Goal: Transaction & Acquisition: Purchase product/service

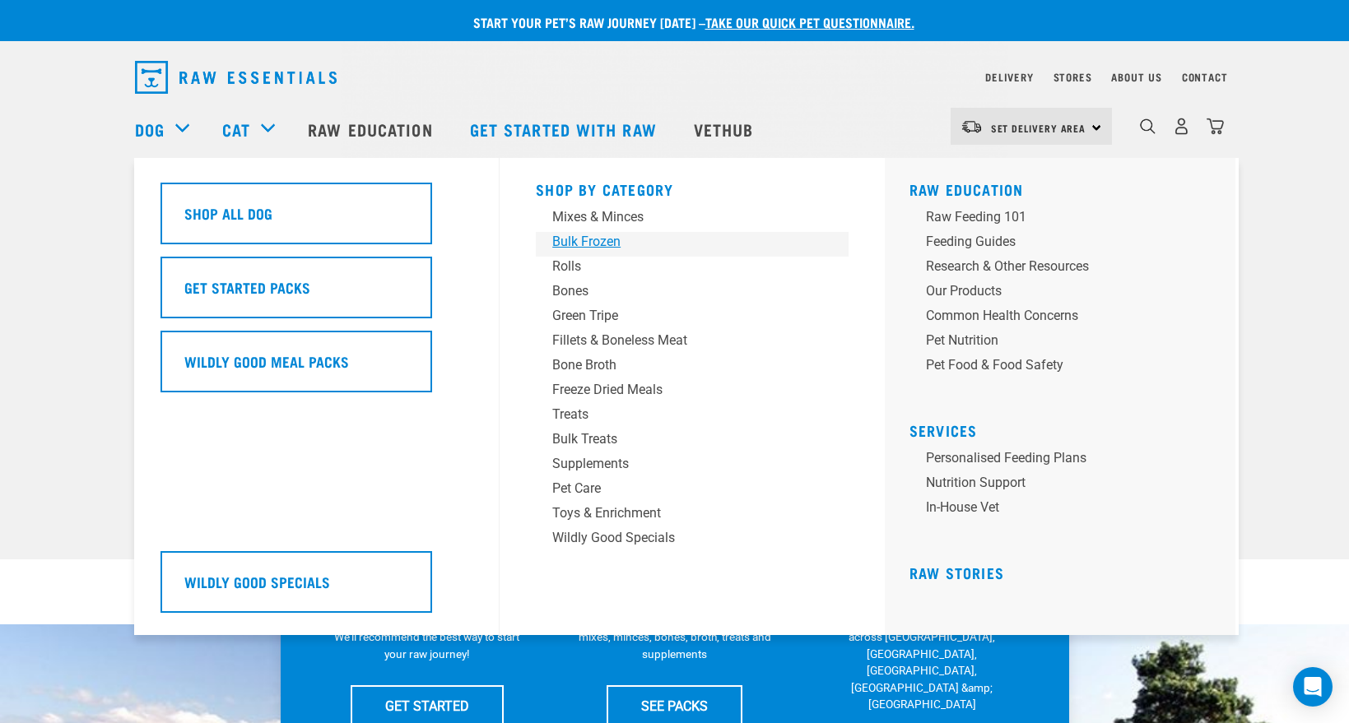
click at [590, 247] on div "Bulk Frozen" at bounding box center [680, 242] width 257 height 20
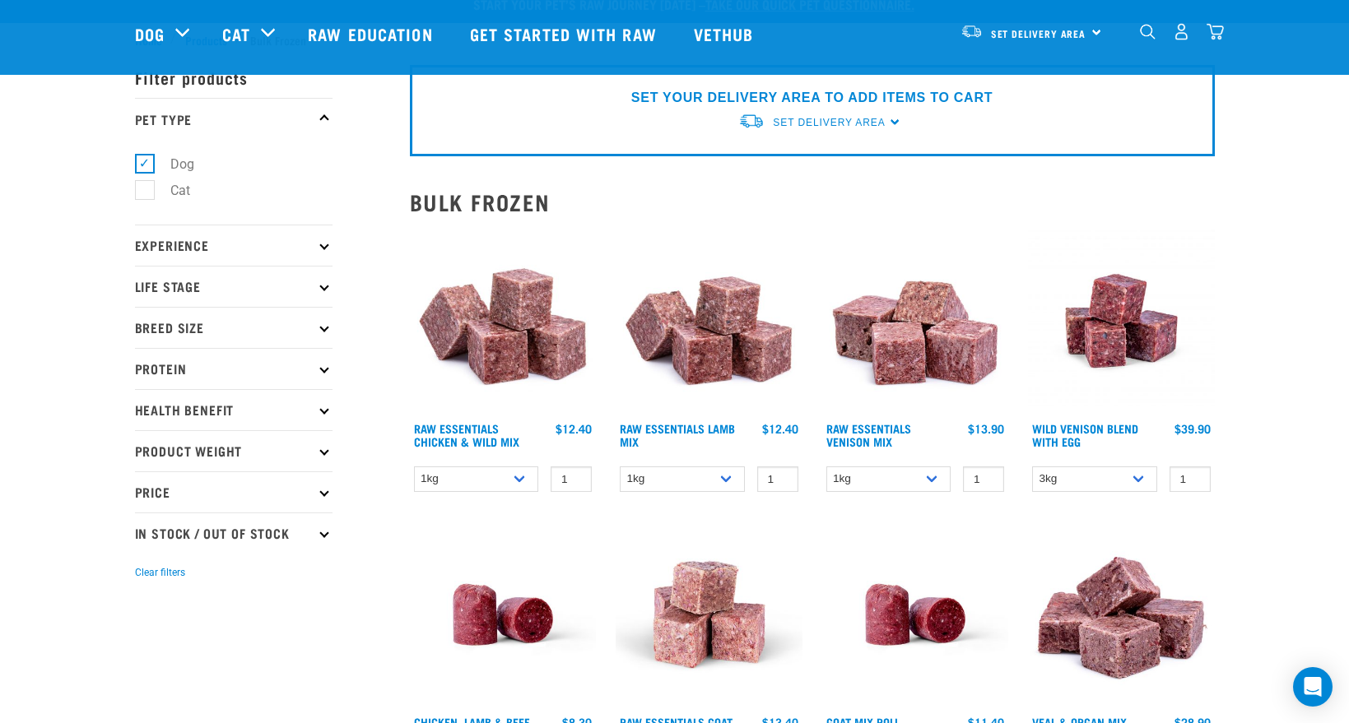
scroll to position [168, 0]
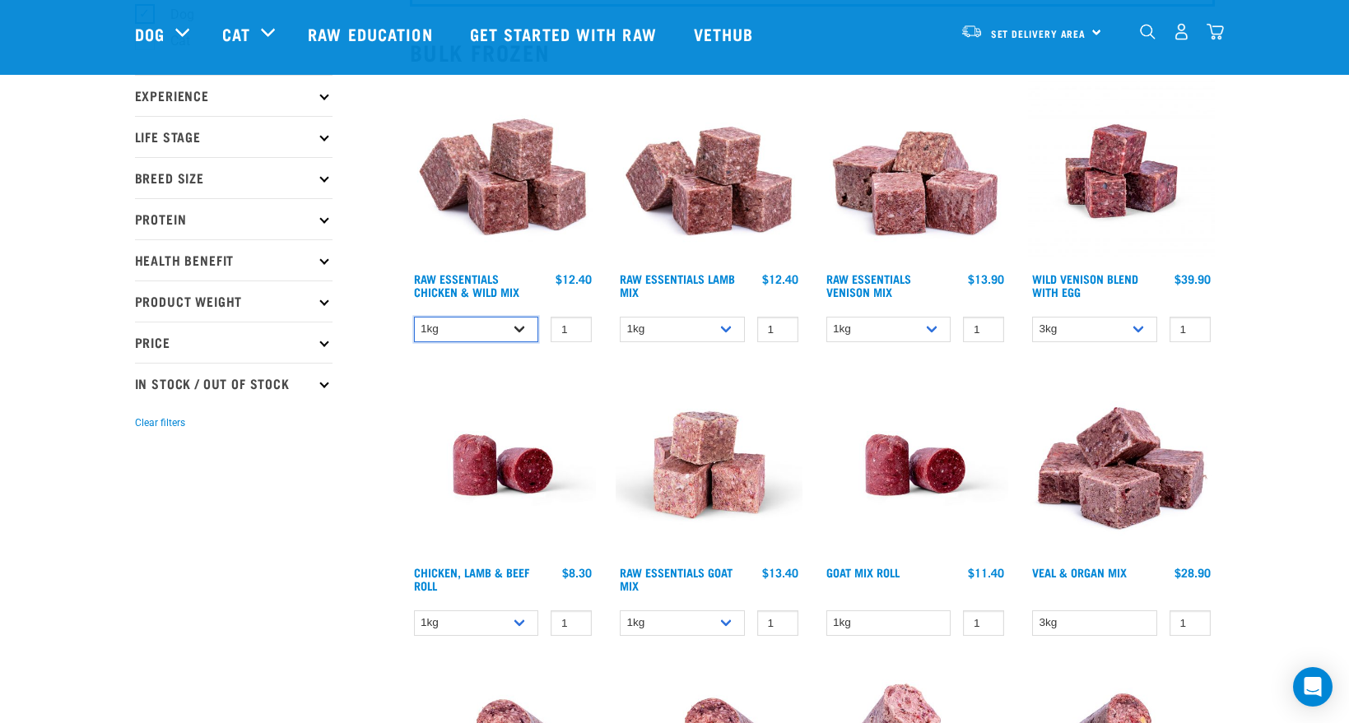
click at [513, 337] on select "1kg 3kg Bulk (20kg)" at bounding box center [476, 330] width 125 height 26
select select "731"
click at [414, 317] on select "1kg 3kg Bulk (20kg)" at bounding box center [476, 330] width 125 height 26
click at [527, 328] on select "1kg 3kg Bulk (20kg)" at bounding box center [476, 330] width 125 height 26
click at [414, 317] on select "1kg 3kg Bulk (20kg)" at bounding box center [476, 330] width 125 height 26
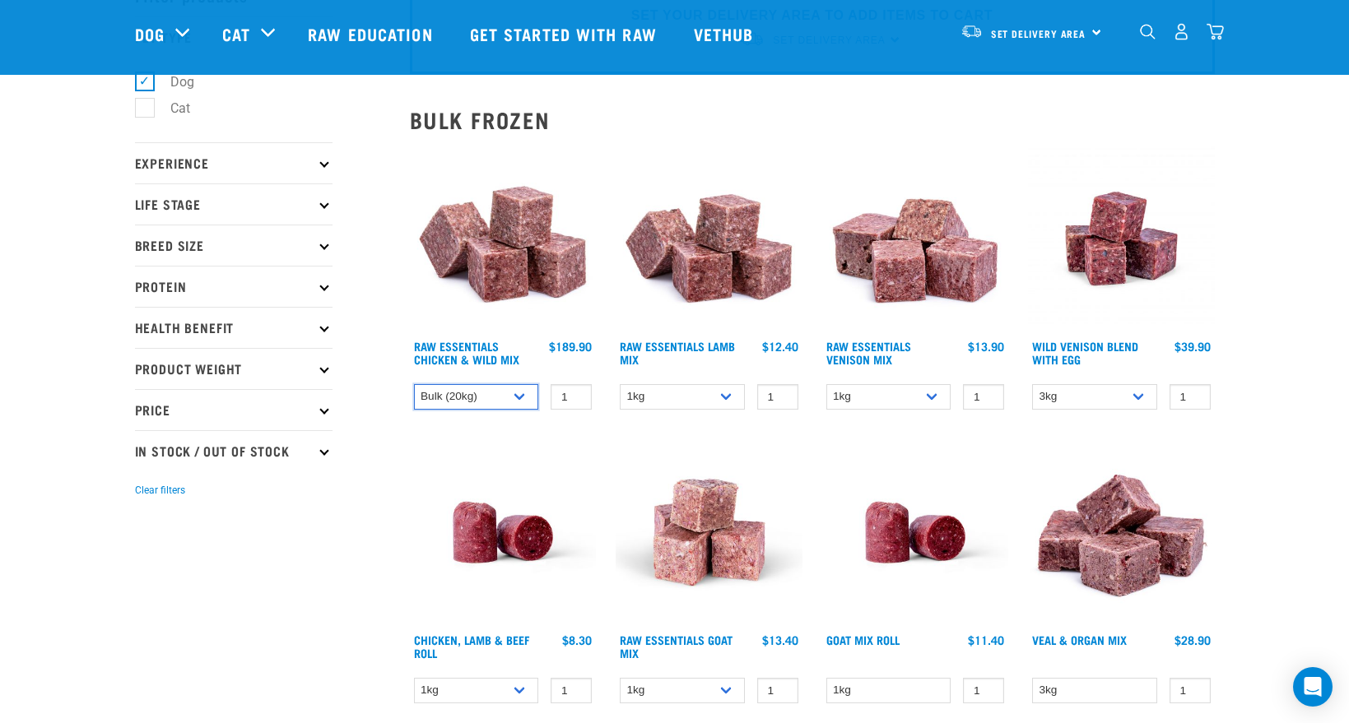
scroll to position [3, 0]
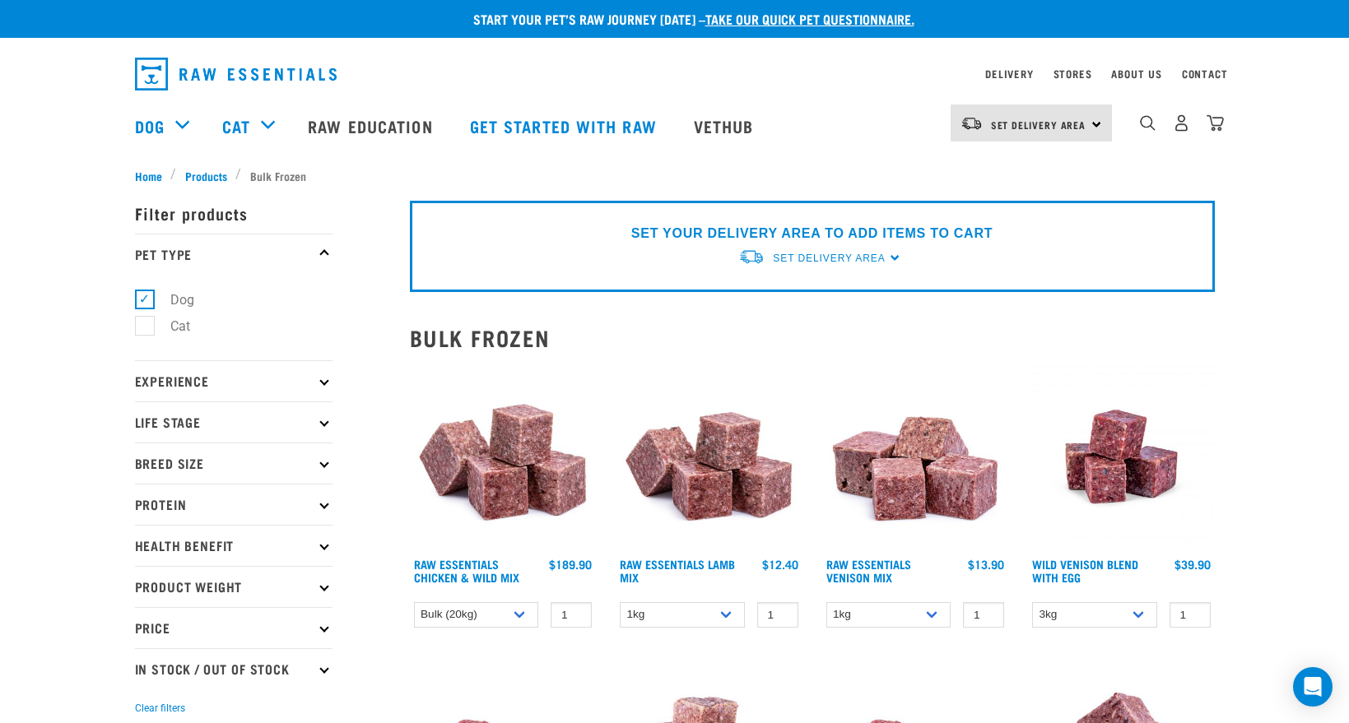
click at [1088, 129] on div "Set Delivery Area North Island South Island" at bounding box center [1030, 122] width 161 height 37
click at [1001, 169] on link "[GEOGRAPHIC_DATA]" at bounding box center [1029, 169] width 158 height 36
click at [499, 608] on select "1kg 3kg Bulk (20kg)" at bounding box center [476, 615] width 125 height 26
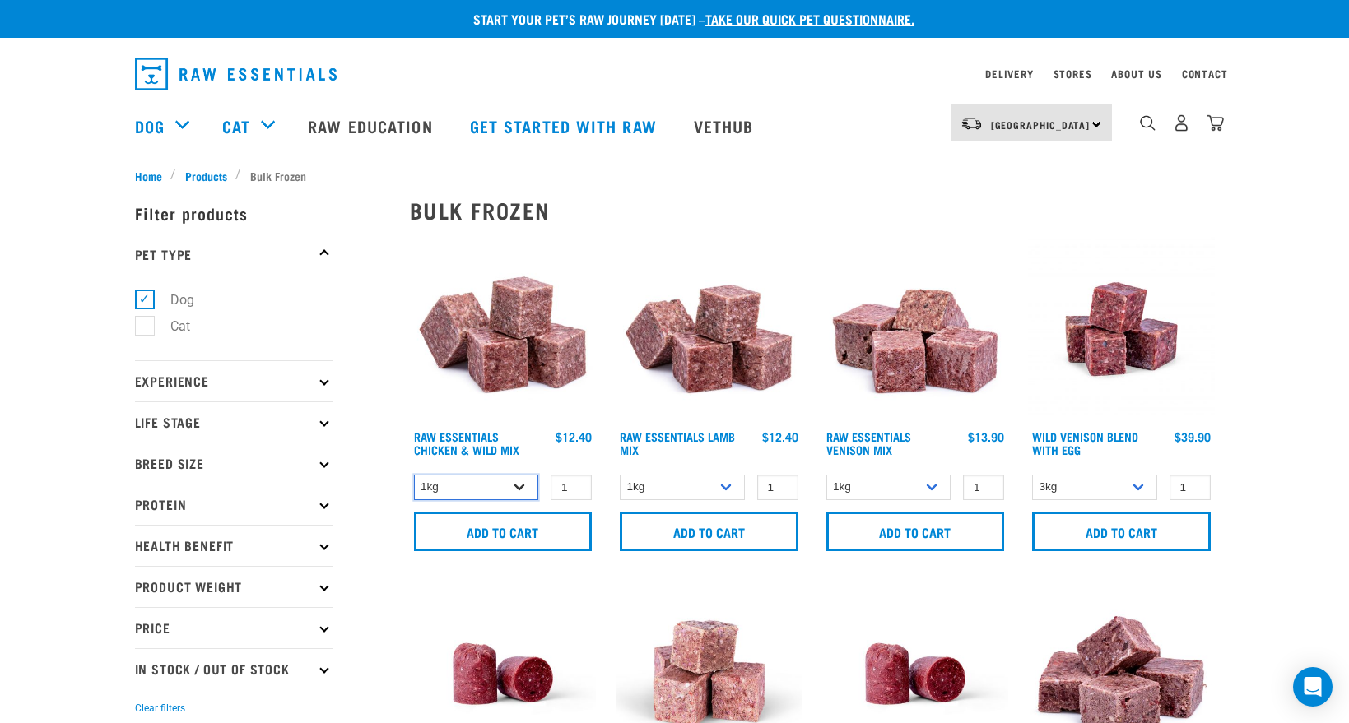
click at [517, 485] on select "1kg 3kg Bulk (20kg)" at bounding box center [476, 488] width 125 height 26
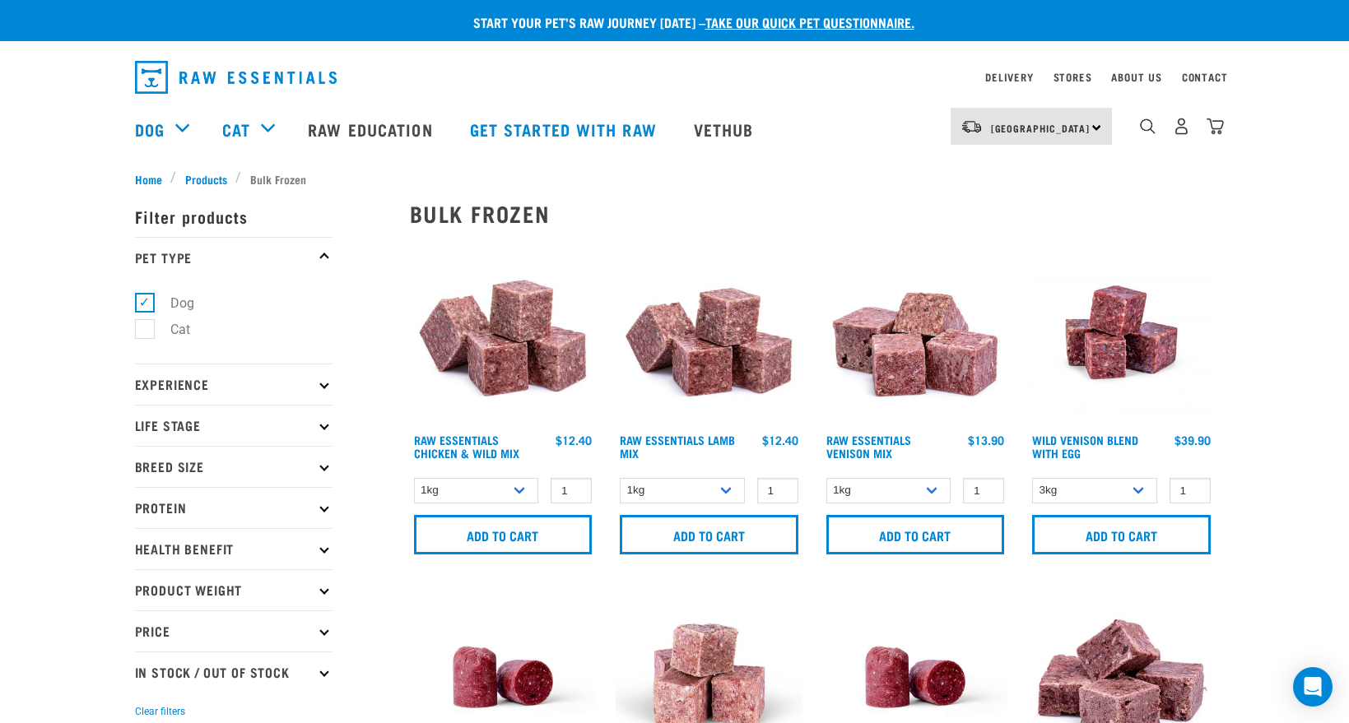
scroll to position [79, 0]
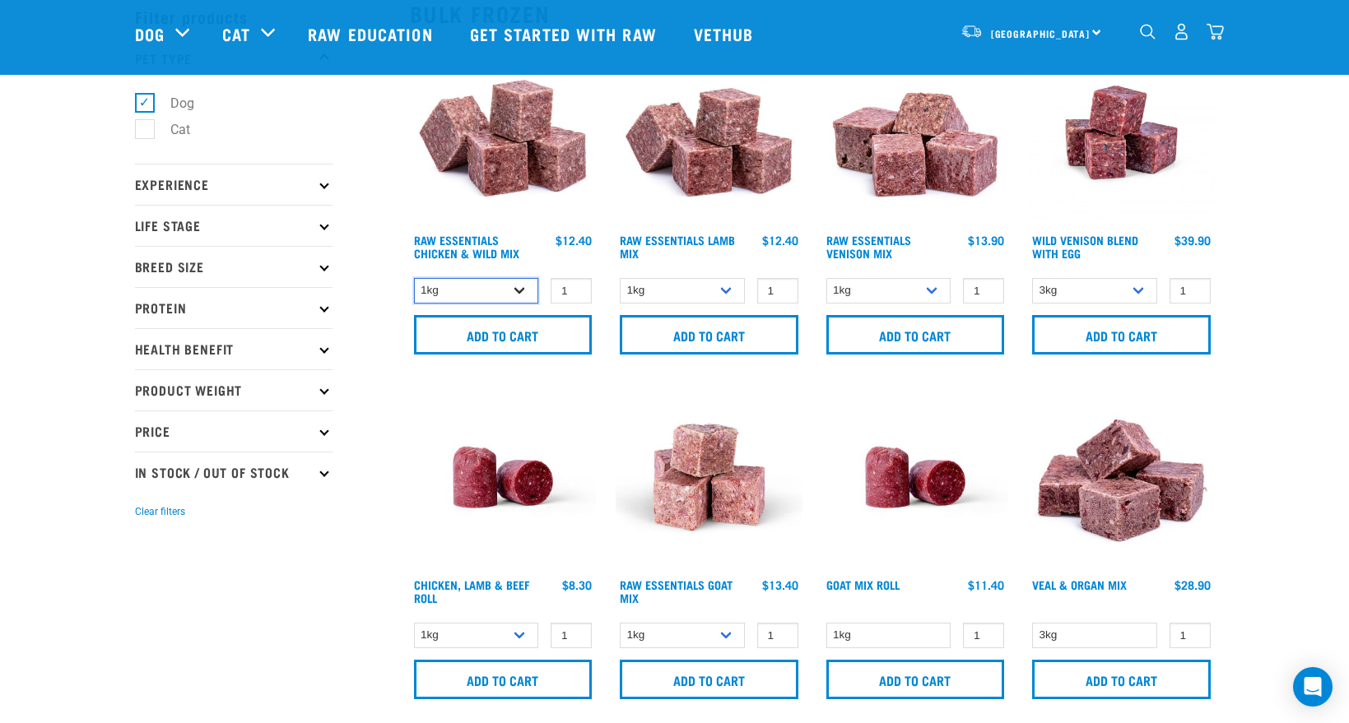
click at [509, 300] on select "1kg 3kg Bulk (20kg)" at bounding box center [476, 291] width 125 height 26
drag, startPoint x: 510, startPoint y: 295, endPoint x: 516, endPoint y: 303, distance: 10.0
click at [510, 295] on select "1kg 3kg Bulk (20kg)" at bounding box center [476, 291] width 125 height 26
click at [515, 631] on select "1kg Bulk (10kg)" at bounding box center [476, 636] width 125 height 26
click at [509, 634] on select "1kg Bulk (10kg)" at bounding box center [476, 636] width 125 height 26
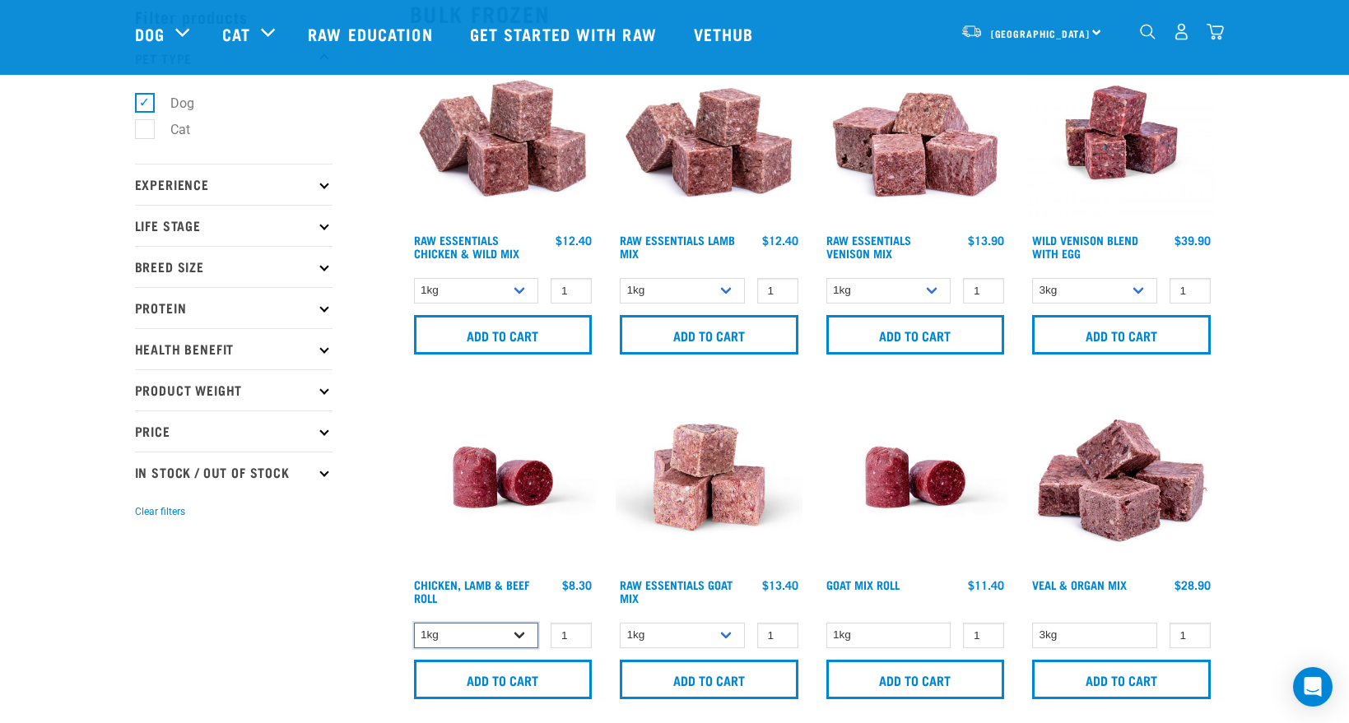
click at [527, 627] on select "1kg Bulk (10kg)" at bounding box center [476, 636] width 125 height 26
click at [414, 623] on select "1kg Bulk (10kg)" at bounding box center [476, 636] width 125 height 26
click at [517, 631] on select "1kg Bulk (10kg)" at bounding box center [476, 636] width 125 height 26
select select "418574"
click at [414, 623] on select "1kg Bulk (10kg)" at bounding box center [476, 636] width 125 height 26
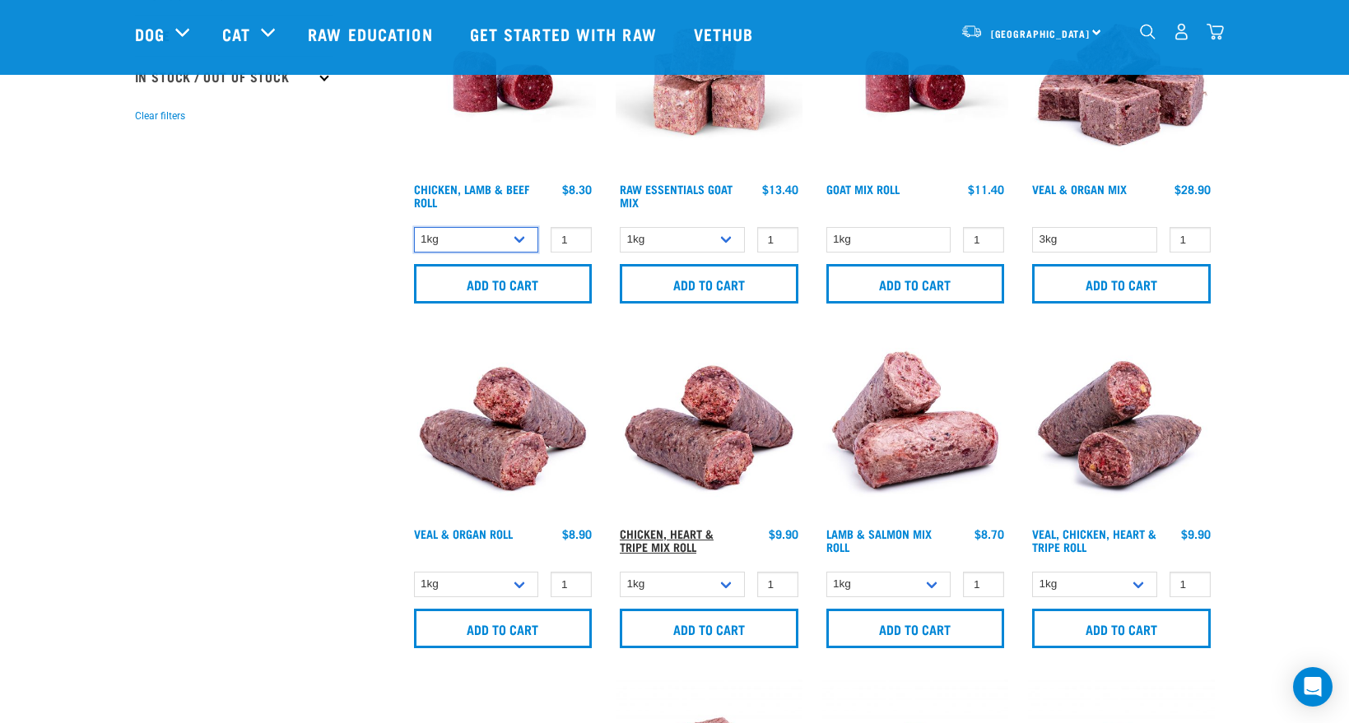
scroll to position [490, 0]
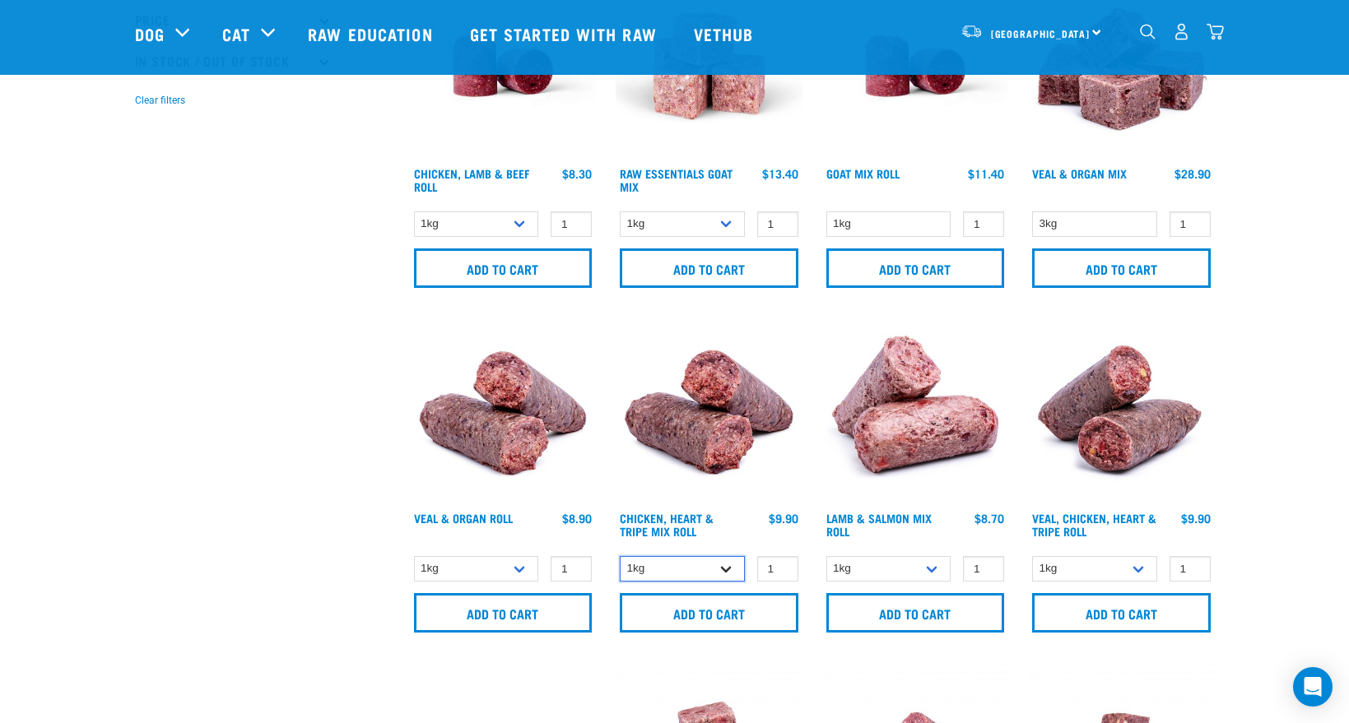
click at [723, 570] on select "1kg Bulk (10kg)" at bounding box center [682, 569] width 125 height 26
select select "912"
click at [620, 556] on select "1kg Bulk (10kg)" at bounding box center [682, 569] width 125 height 26
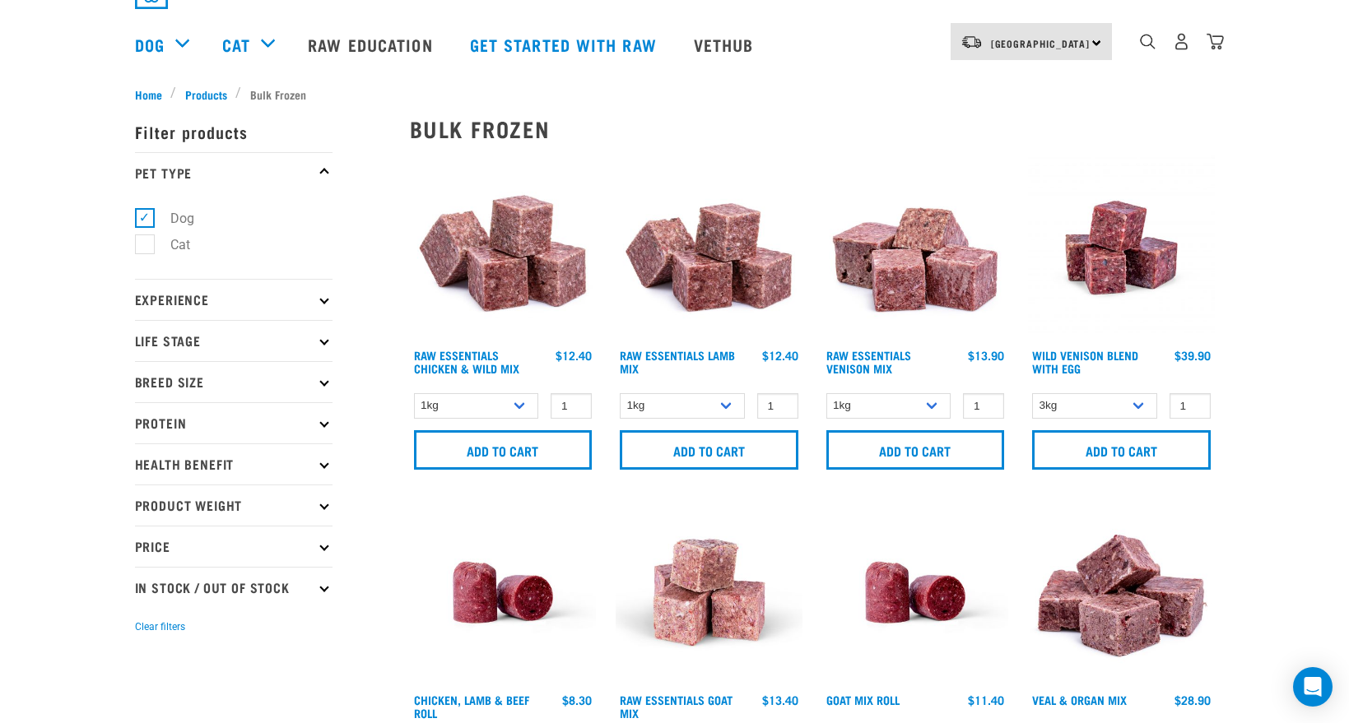
scroll to position [0, 0]
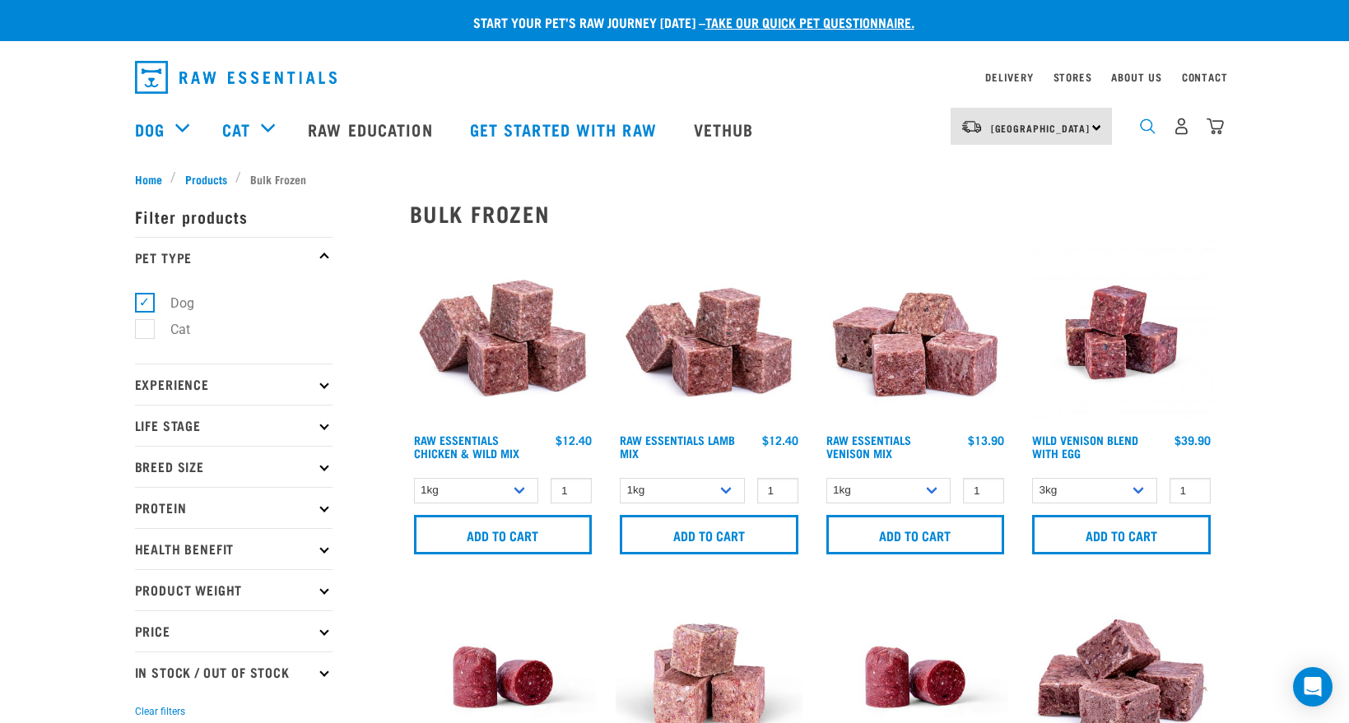
click at [1141, 129] on img "dropdown navigation" at bounding box center [1148, 126] width 16 height 16
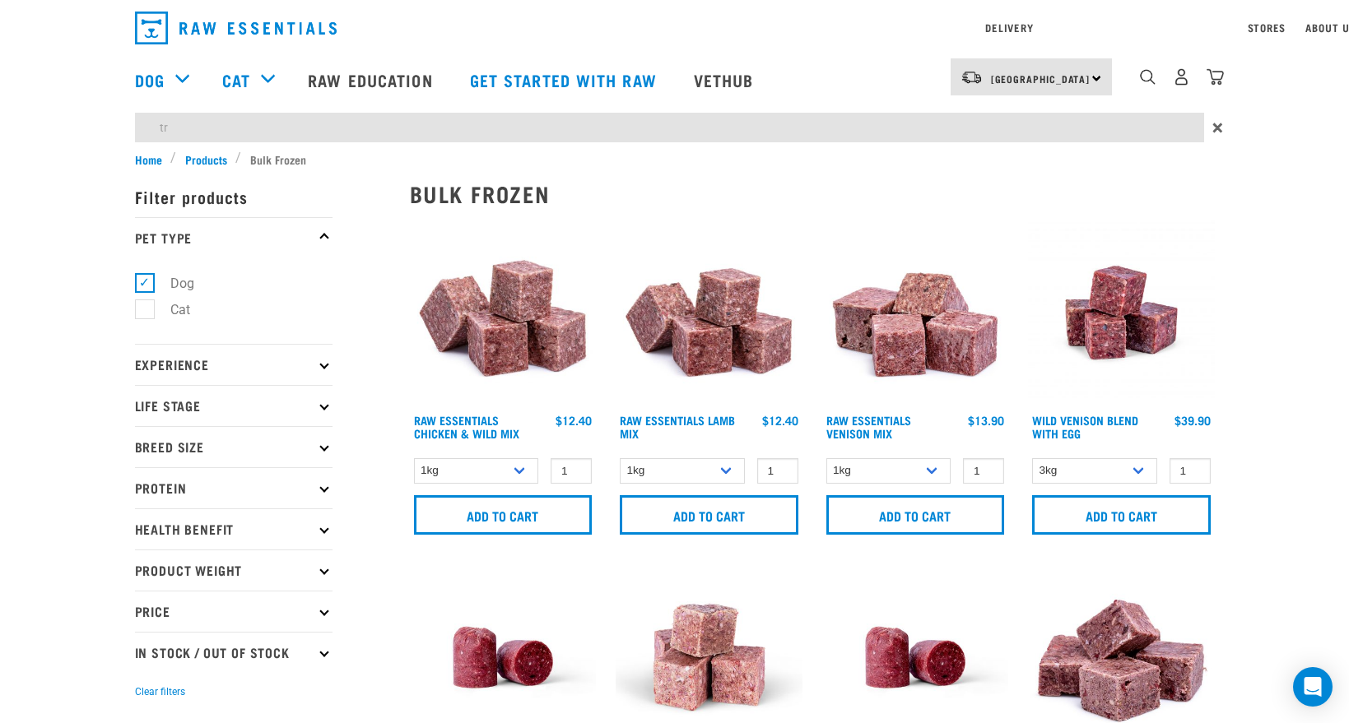
type input "t"
type input "f"
type input "p"
type input "tripe"
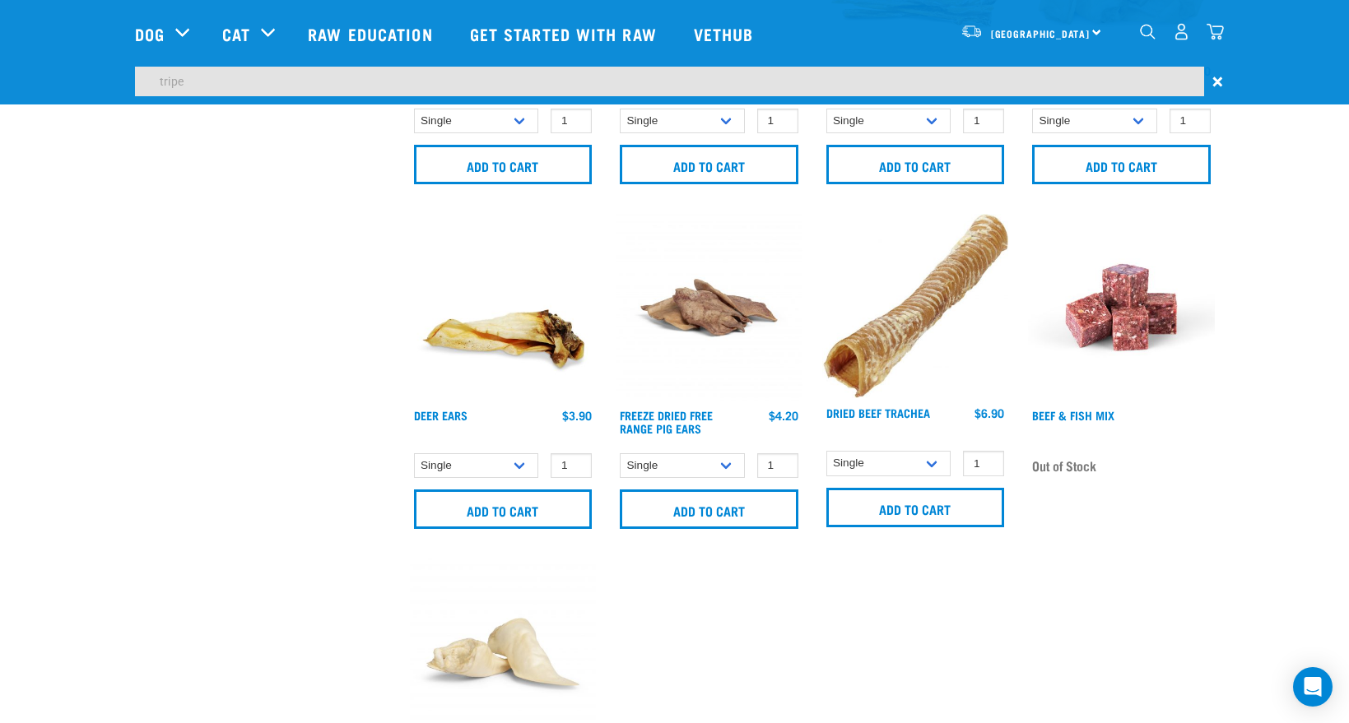
scroll to position [1999, 0]
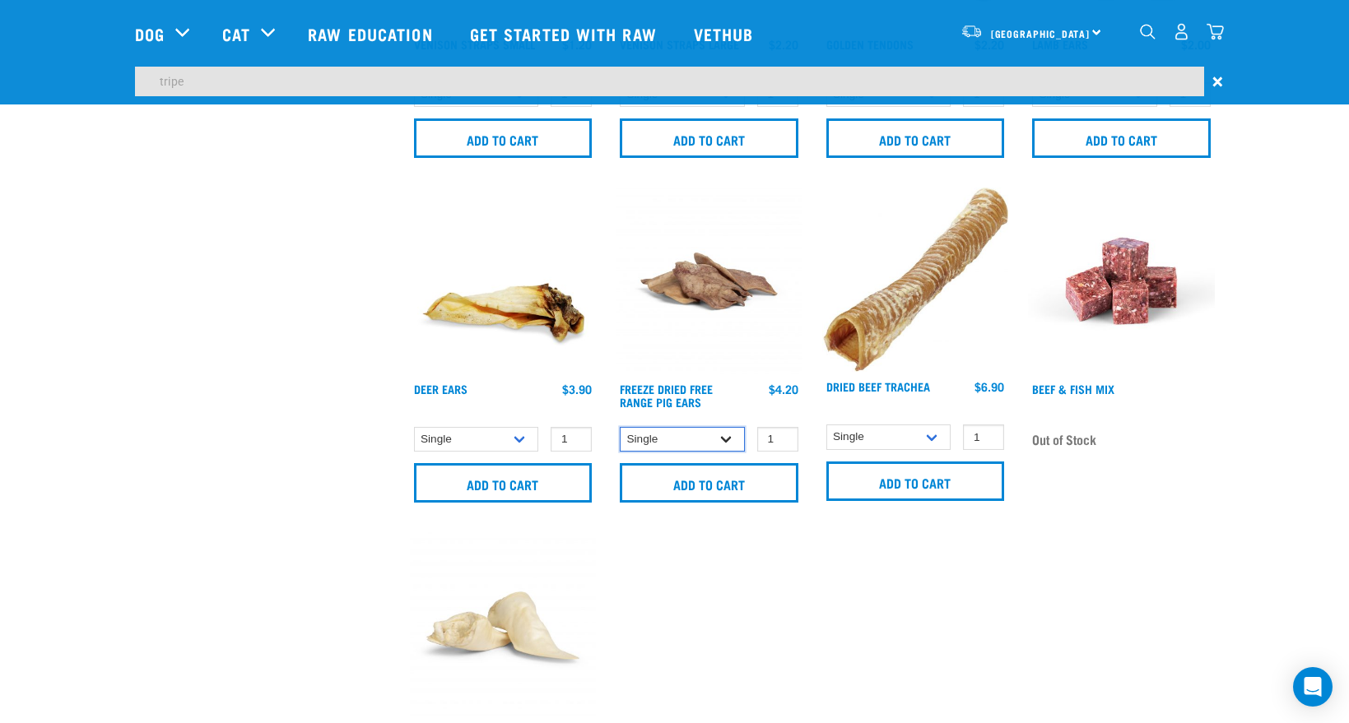
click at [704, 427] on select "Single 10 per pack 25 per pack" at bounding box center [682, 440] width 125 height 26
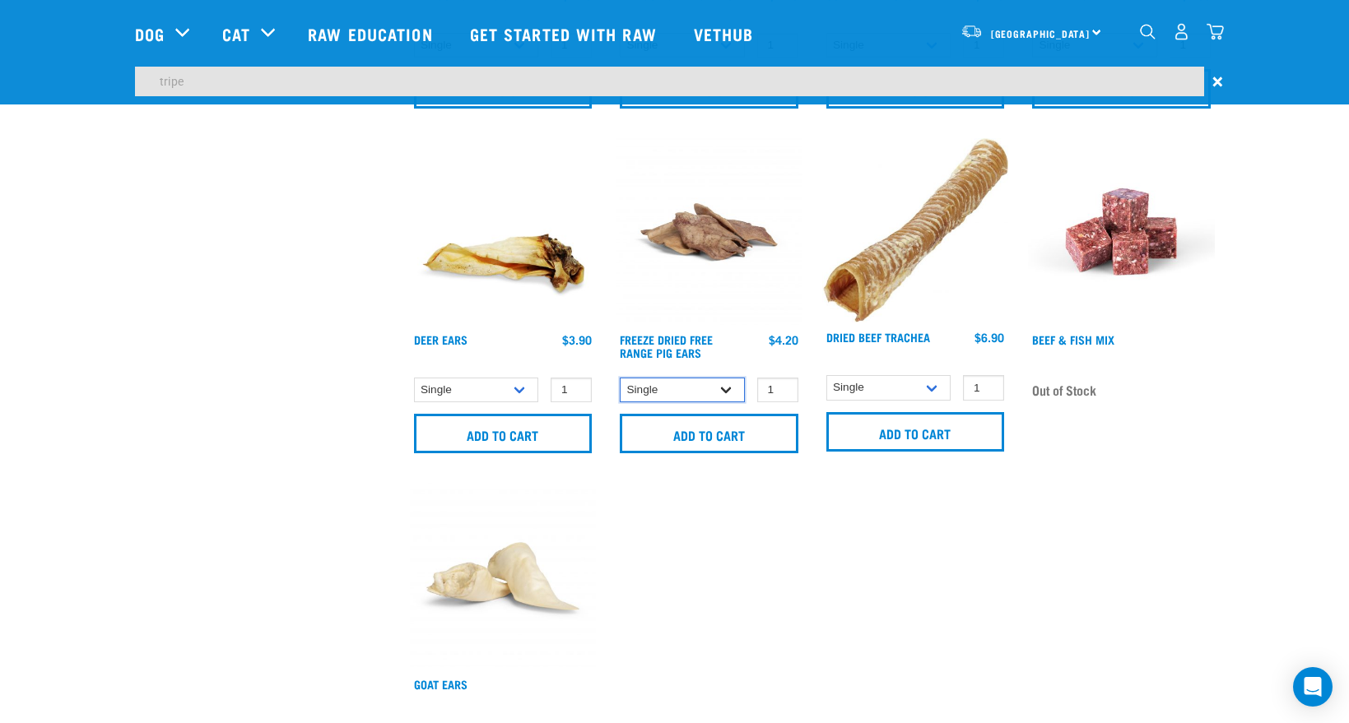
select select "235894"
click at [620, 378] on select "Single 10 per pack 25 per pack" at bounding box center [682, 391] width 125 height 26
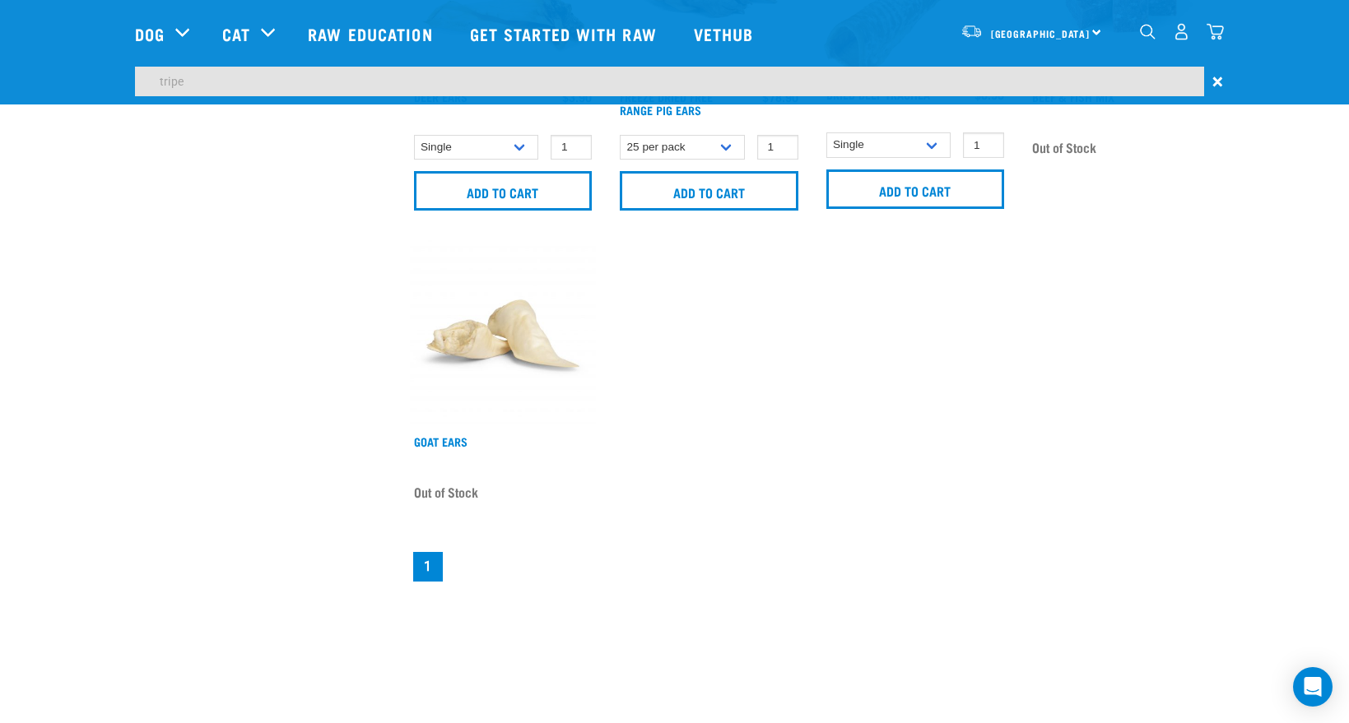
scroll to position [2328, 0]
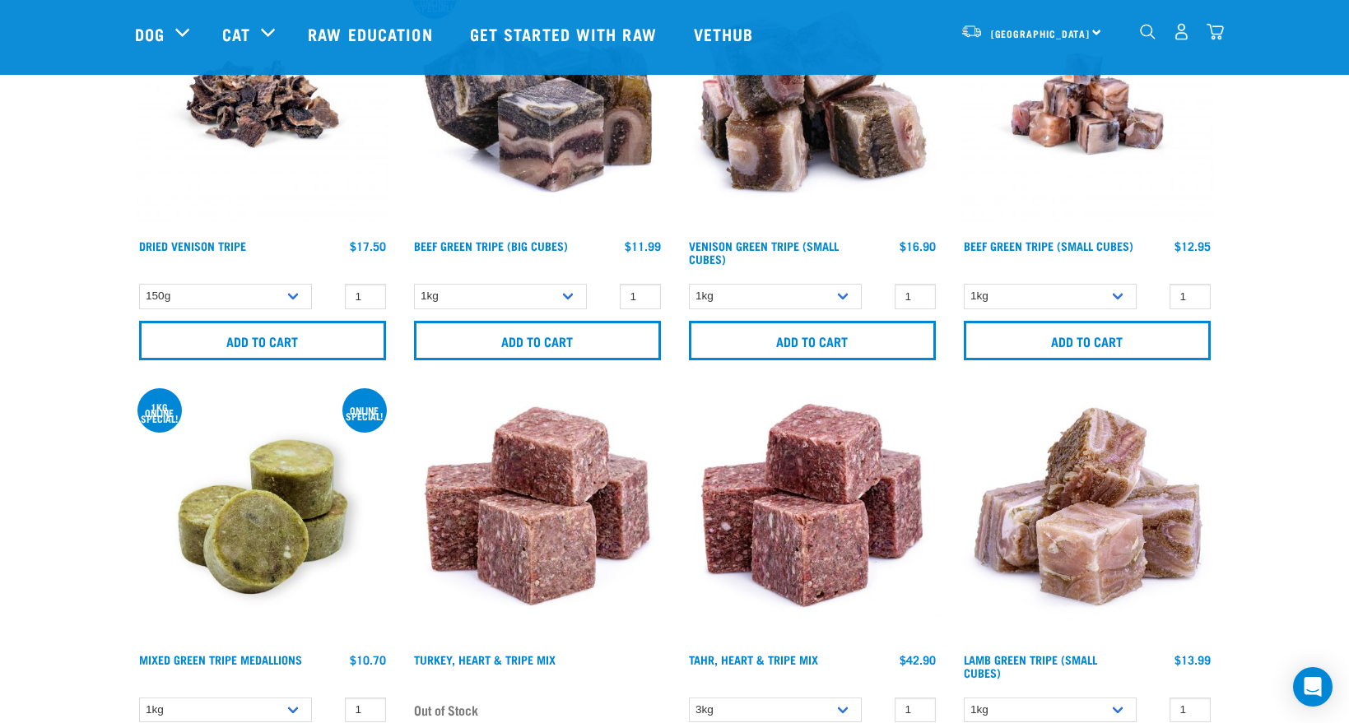
scroll to position [329, 0]
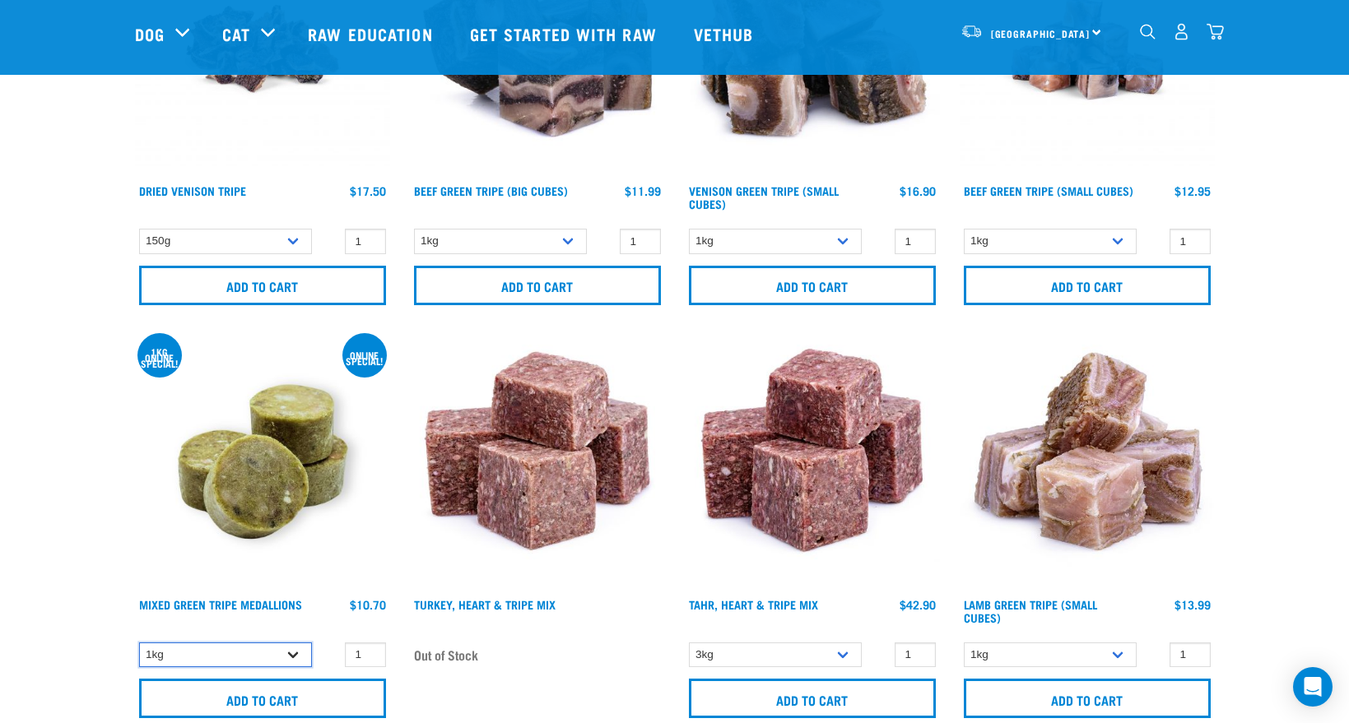
click at [274, 647] on select "1kg" at bounding box center [225, 656] width 173 height 26
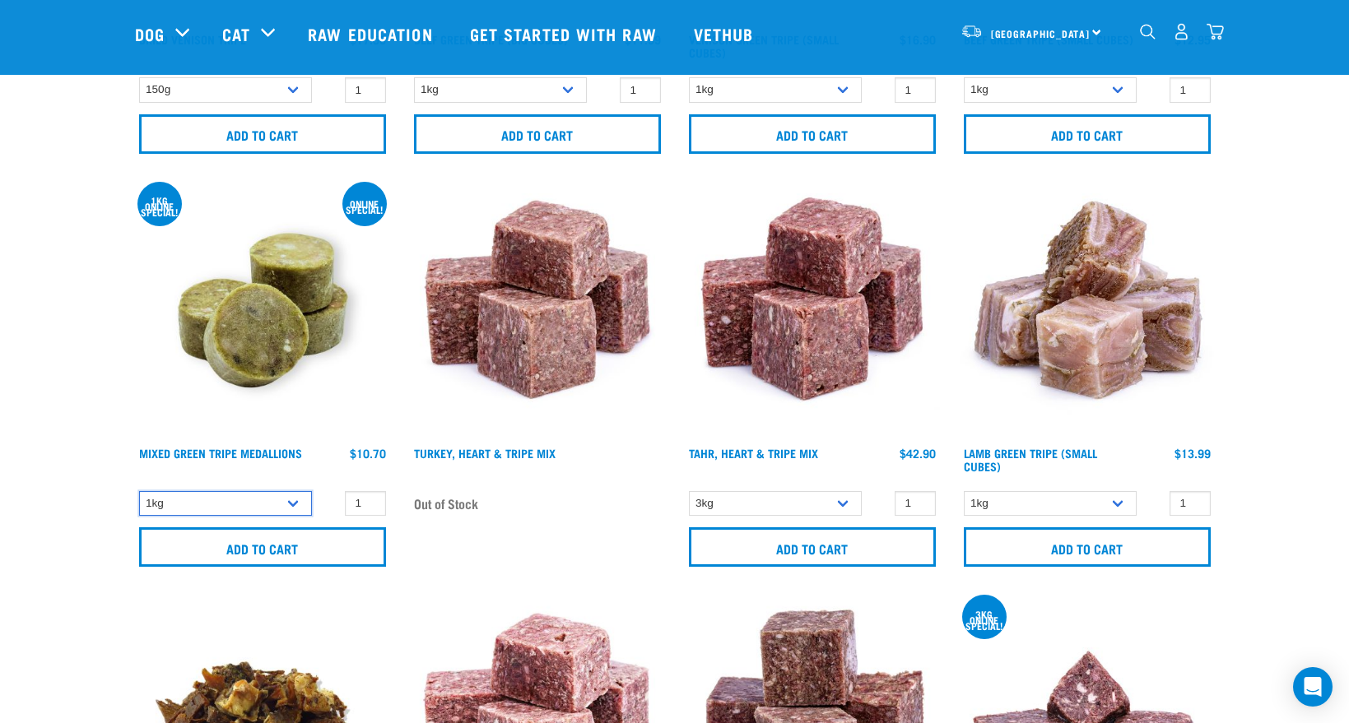
scroll to position [247, 0]
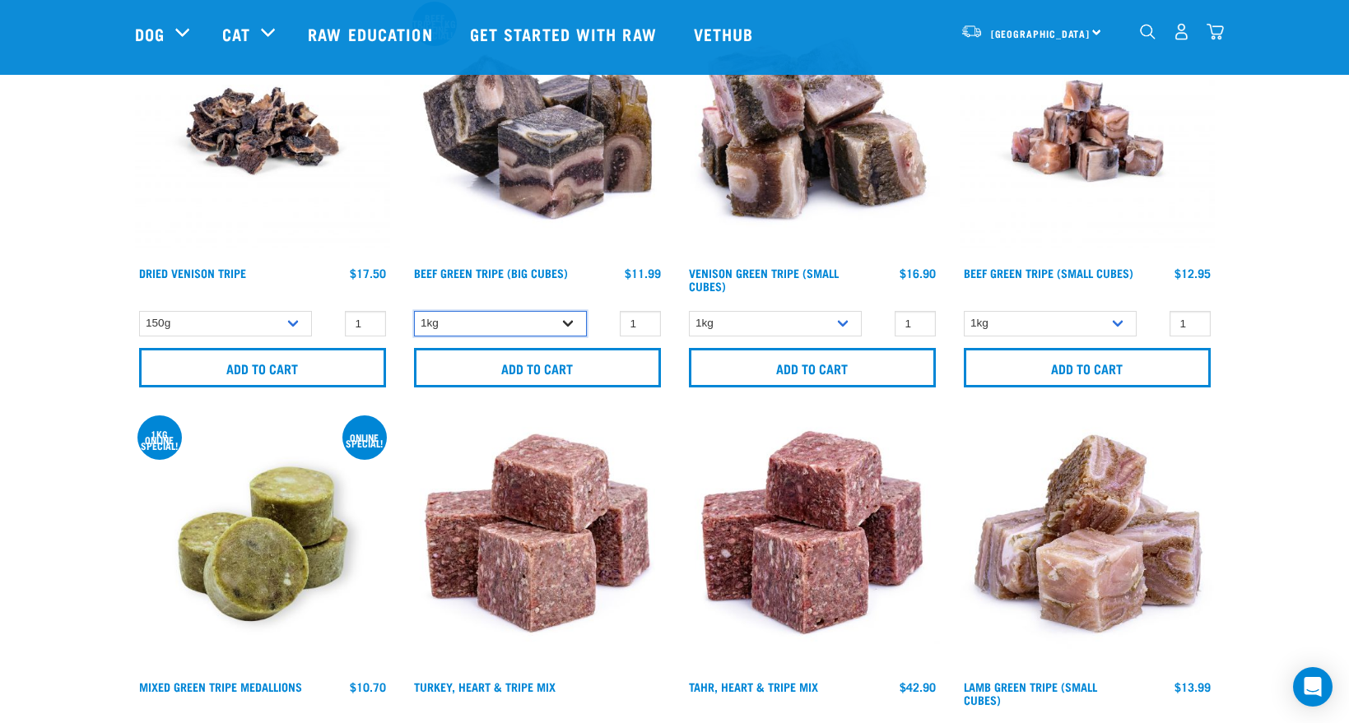
click at [555, 317] on select "1kg 3kg Bulk (10kg)" at bounding box center [500, 324] width 173 height 26
click at [414, 311] on select "1kg 3kg Bulk (10kg)" at bounding box center [500, 324] width 173 height 26
click at [555, 319] on select "1kg 3kg Bulk (10kg)" at bounding box center [500, 324] width 173 height 26
click at [414, 311] on select "1kg 3kg Bulk (10kg)" at bounding box center [500, 324] width 173 height 26
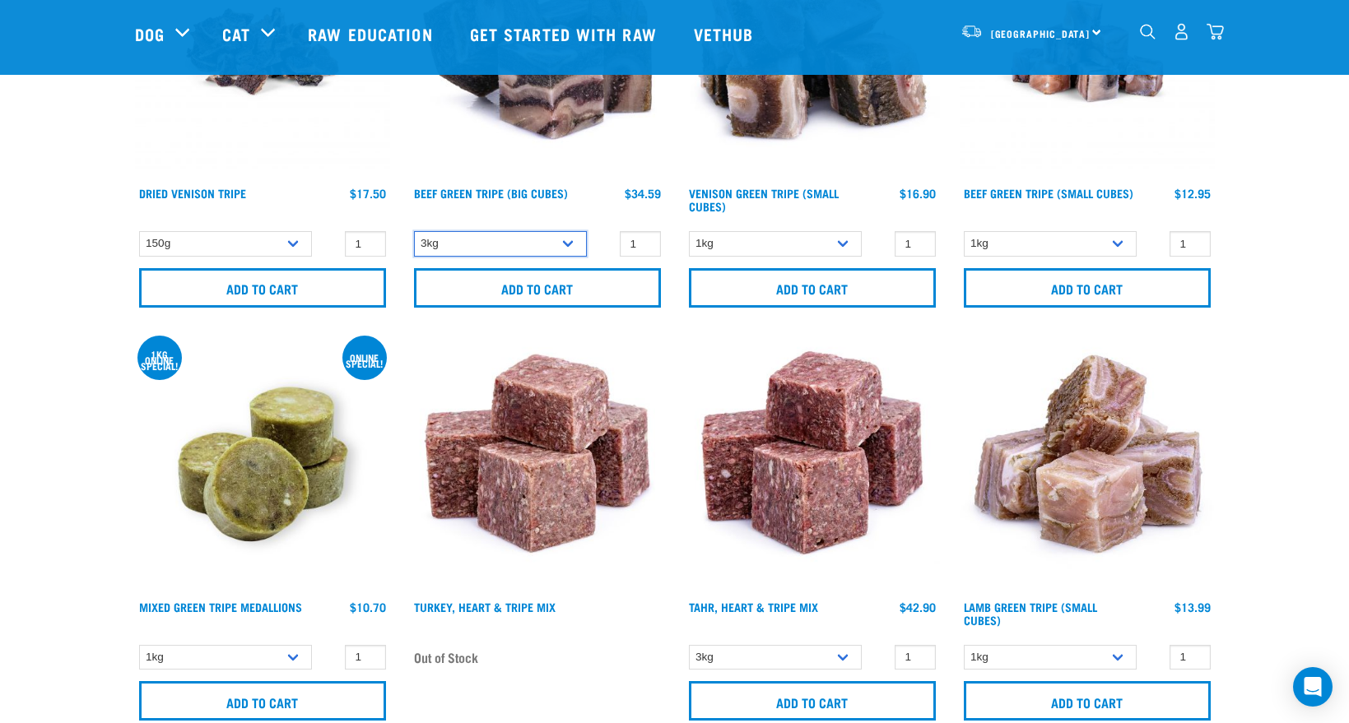
scroll to position [165, 0]
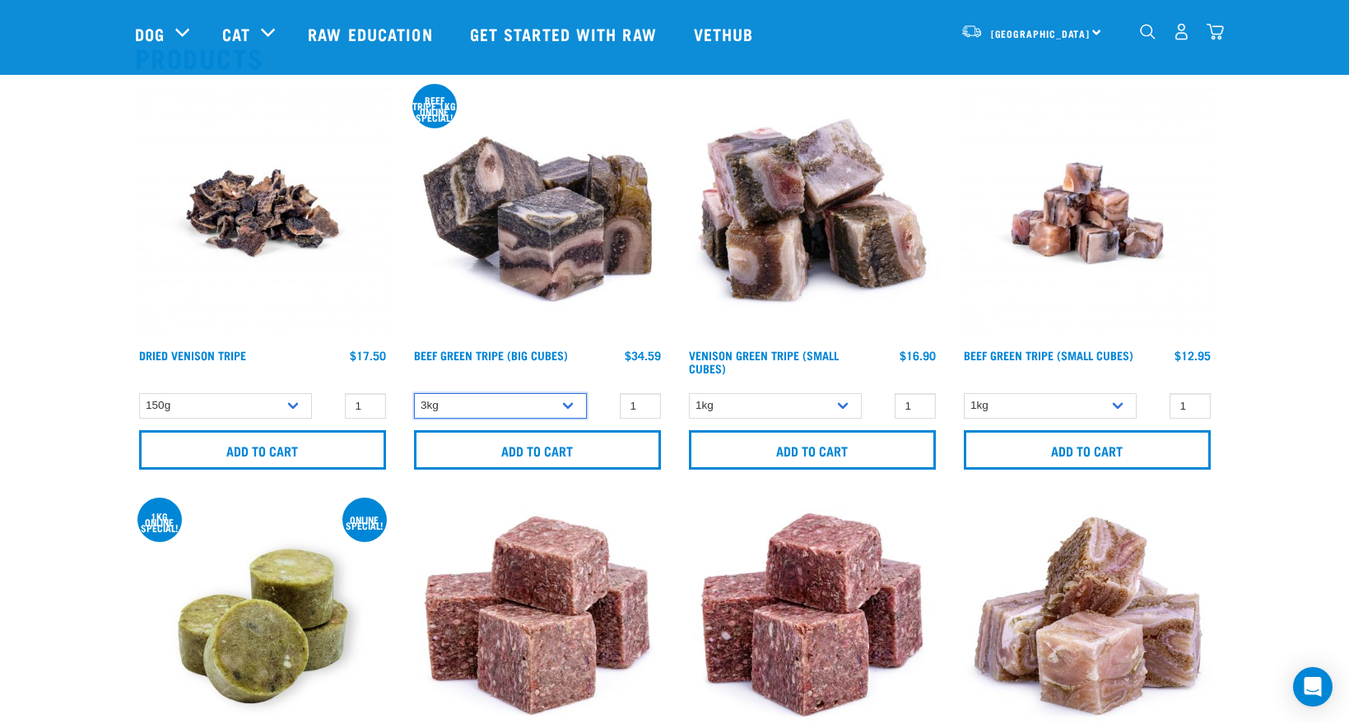
drag, startPoint x: 554, startPoint y: 401, endPoint x: 535, endPoint y: 388, distance: 23.1
click at [553, 395] on select "1kg 3kg Bulk (10kg)" at bounding box center [500, 406] width 173 height 26
select select "345"
click at [414, 393] on select "1kg 3kg Bulk (10kg)" at bounding box center [500, 406] width 173 height 26
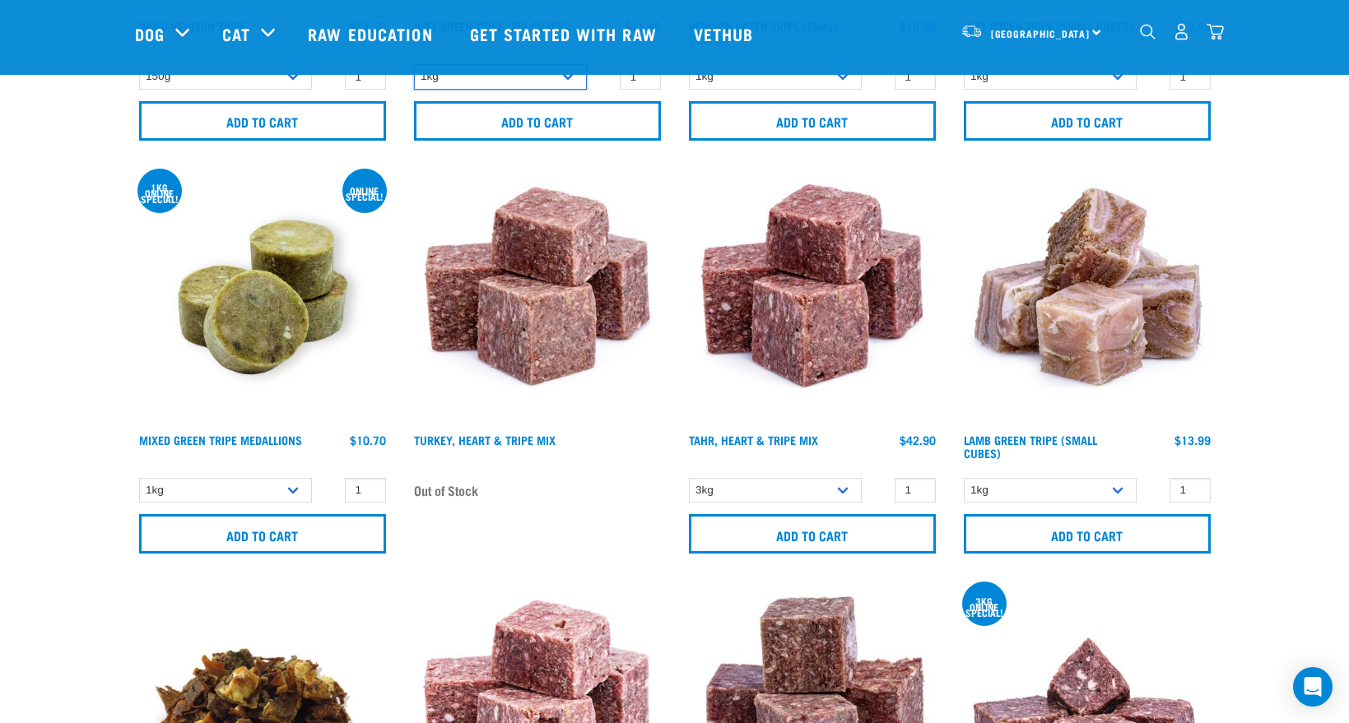
scroll to position [576, 0]
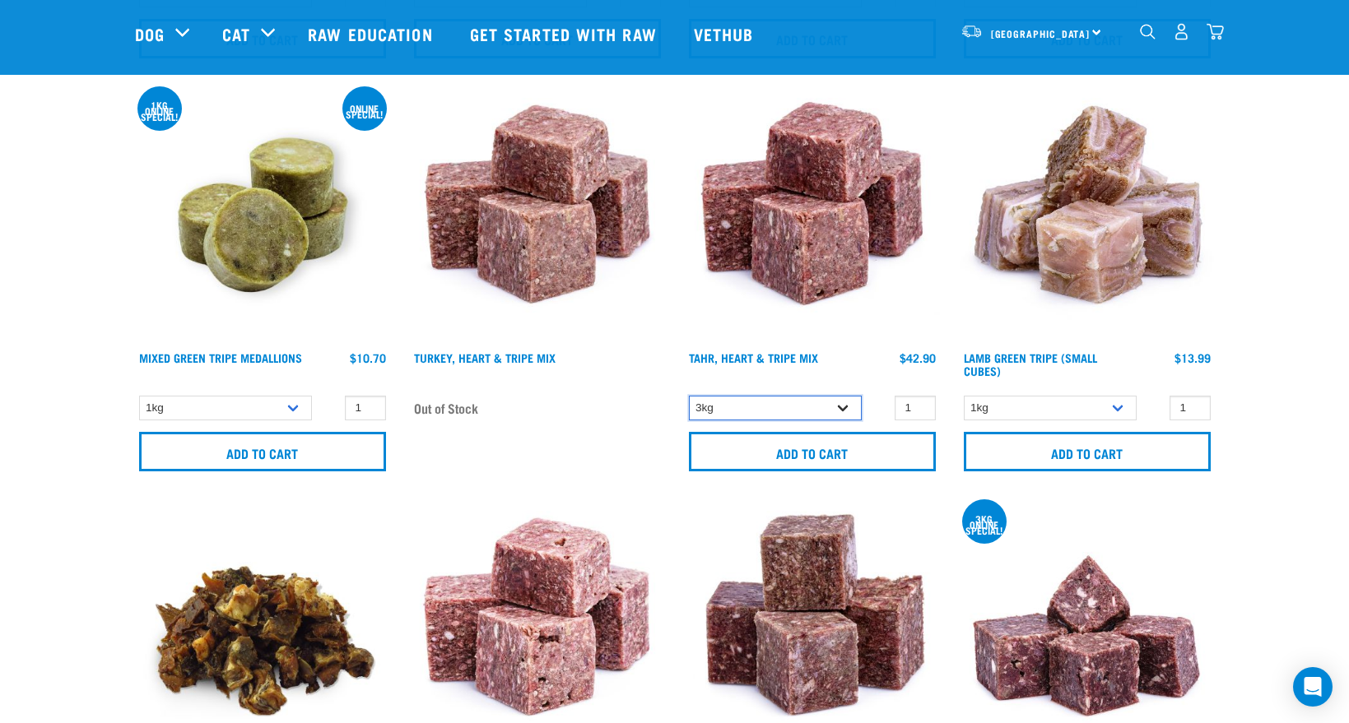
click at [820, 411] on select "3kg" at bounding box center [775, 409] width 173 height 26
click at [795, 417] on select "3kg" at bounding box center [775, 409] width 173 height 26
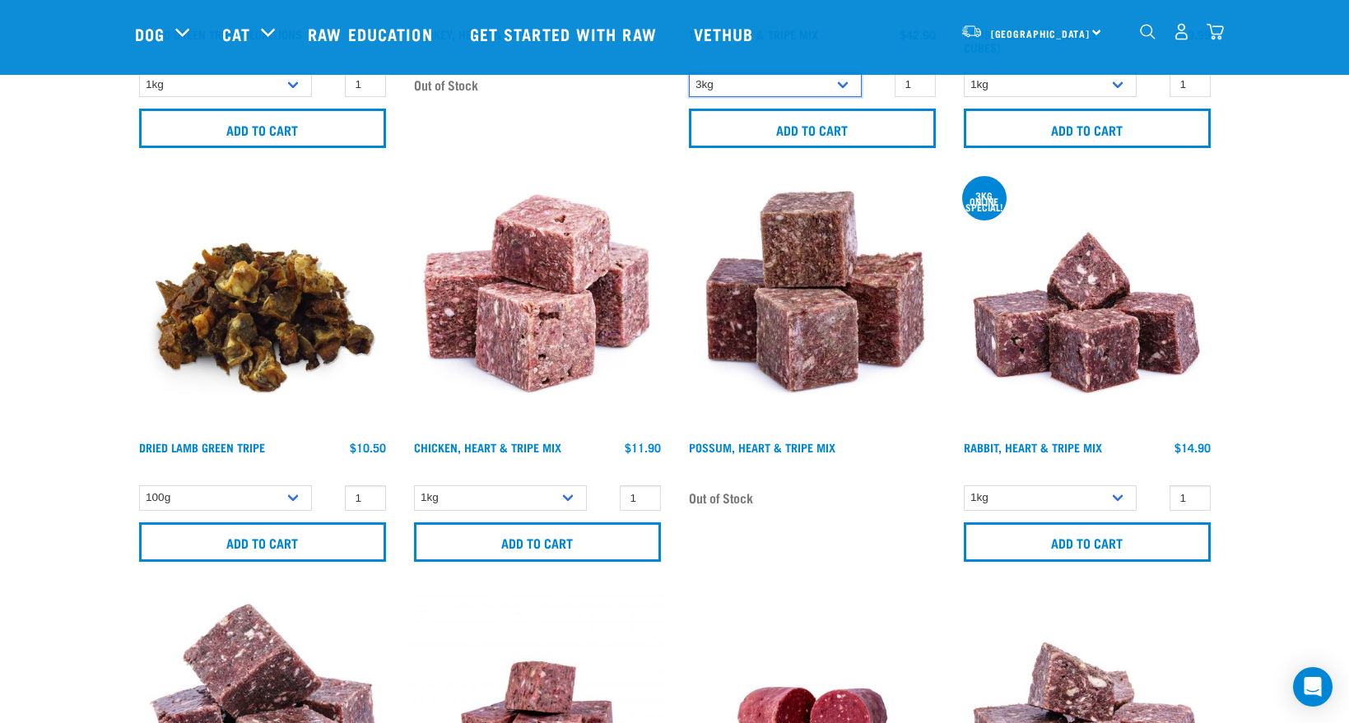
scroll to position [905, 0]
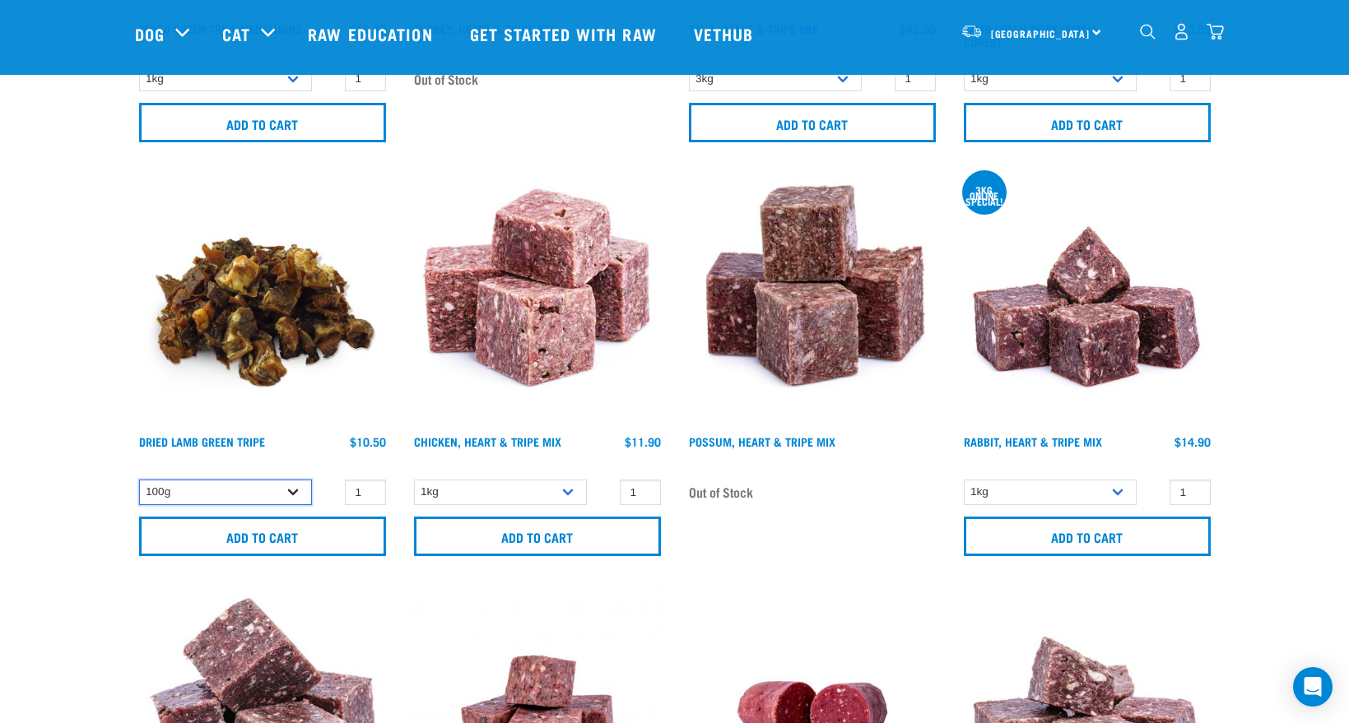
click at [262, 491] on select "100g" at bounding box center [225, 493] width 173 height 26
click at [545, 495] on select "1kg 3kg" at bounding box center [500, 493] width 173 height 26
select select "368"
click at [414, 480] on select "1kg 3kg" at bounding box center [500, 493] width 173 height 26
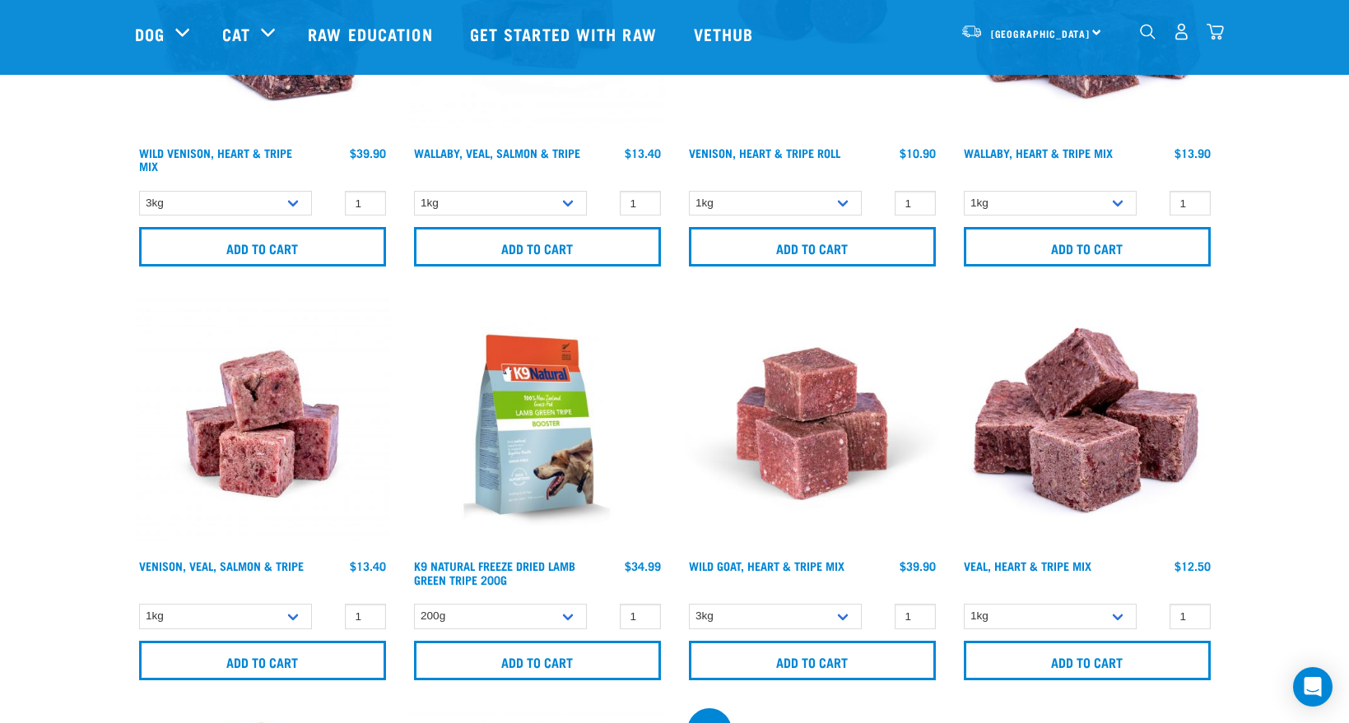
scroll to position [1728, 0]
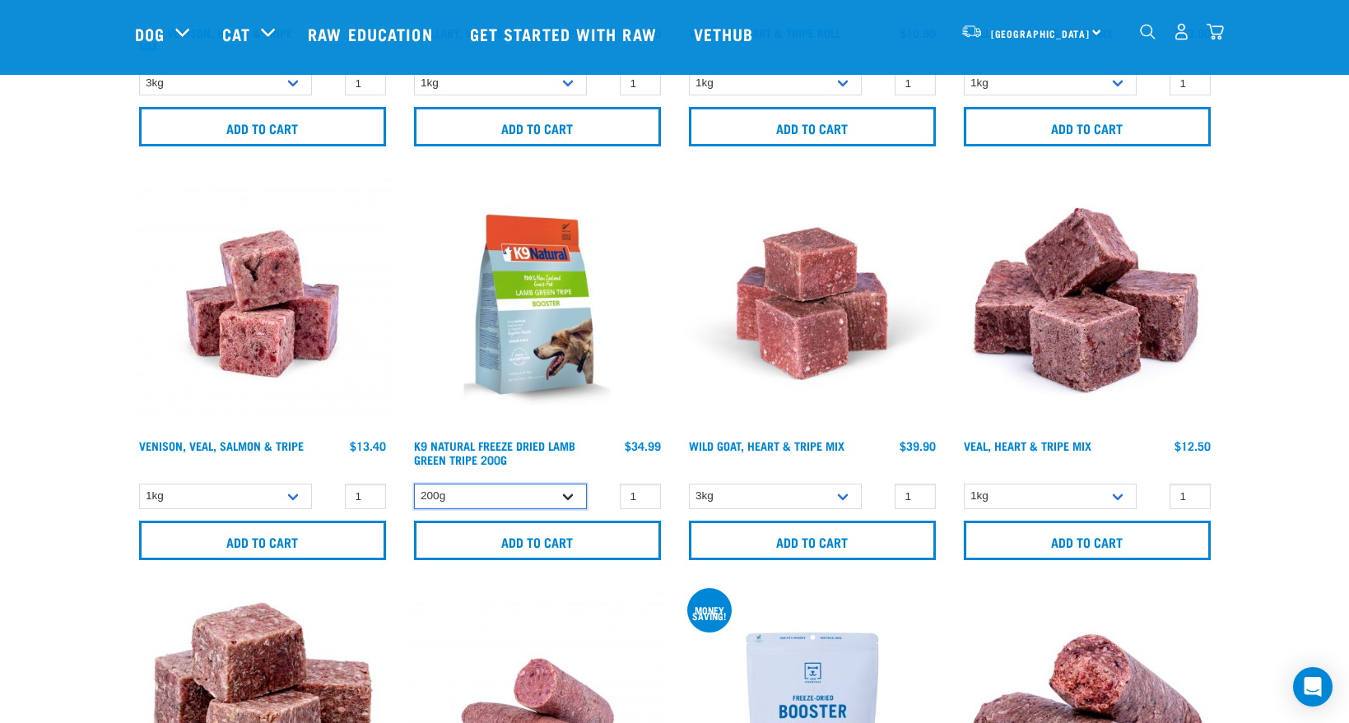
click at [559, 496] on select "200g" at bounding box center [500, 497] width 173 height 26
click at [1090, 496] on select "1kg 3kg" at bounding box center [1050, 497] width 173 height 26
click at [1089, 494] on select "1kg 3kg" at bounding box center [1050, 497] width 173 height 26
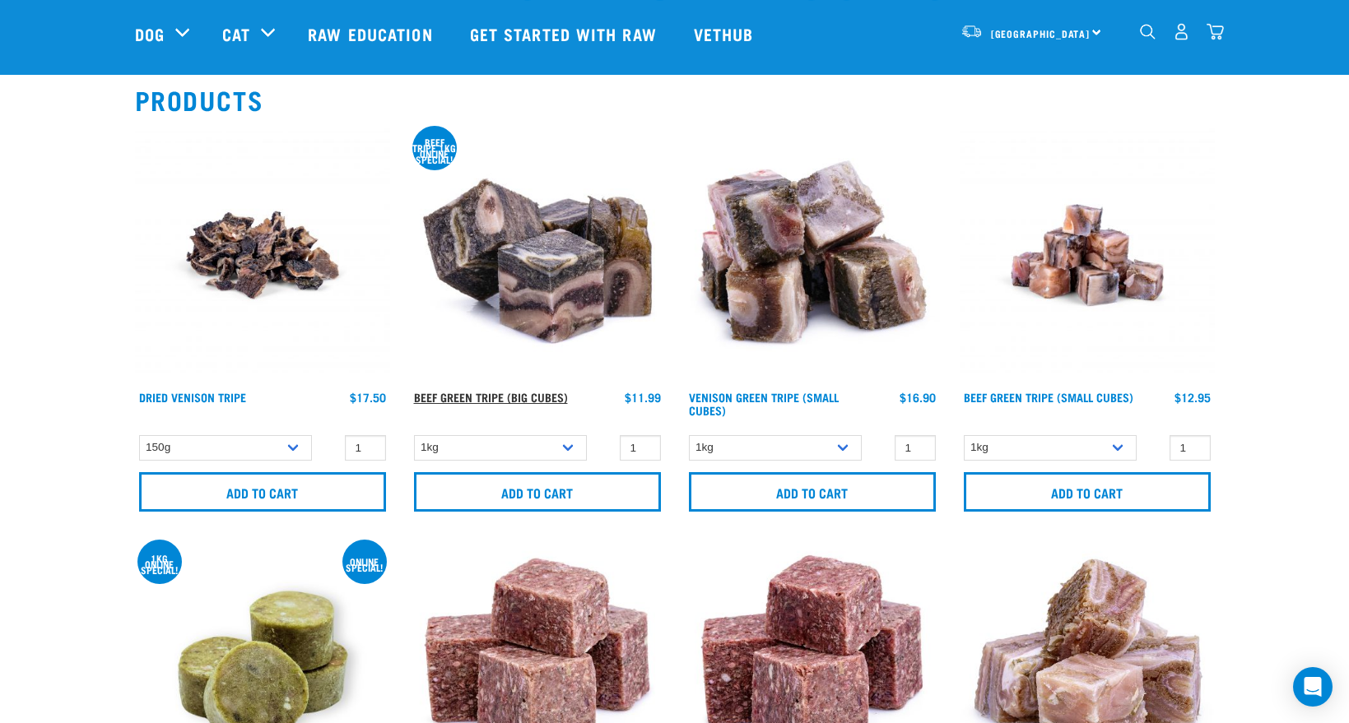
scroll to position [119, 0]
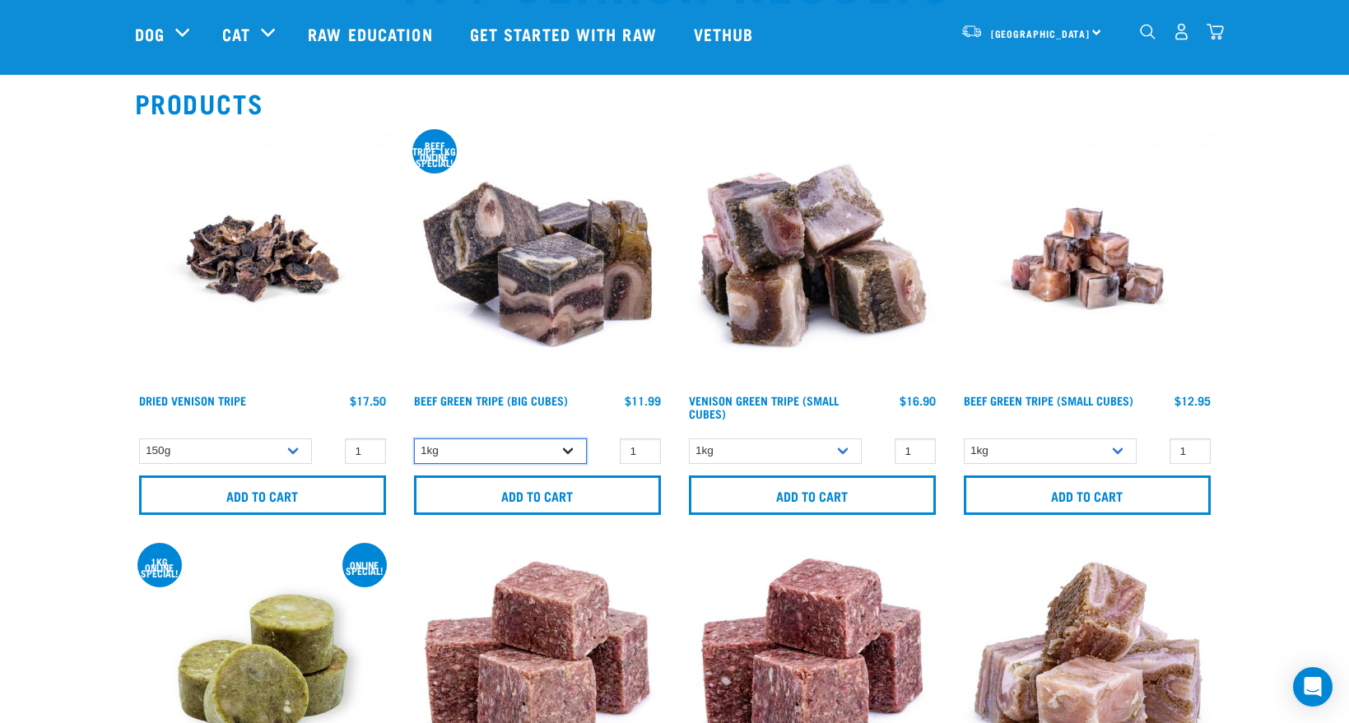
click at [550, 451] on select "1kg 3kg Bulk (10kg)" at bounding box center [500, 452] width 173 height 26
select select "346"
click at [414, 439] on select "1kg 3kg Bulk (10kg)" at bounding box center [500, 452] width 173 height 26
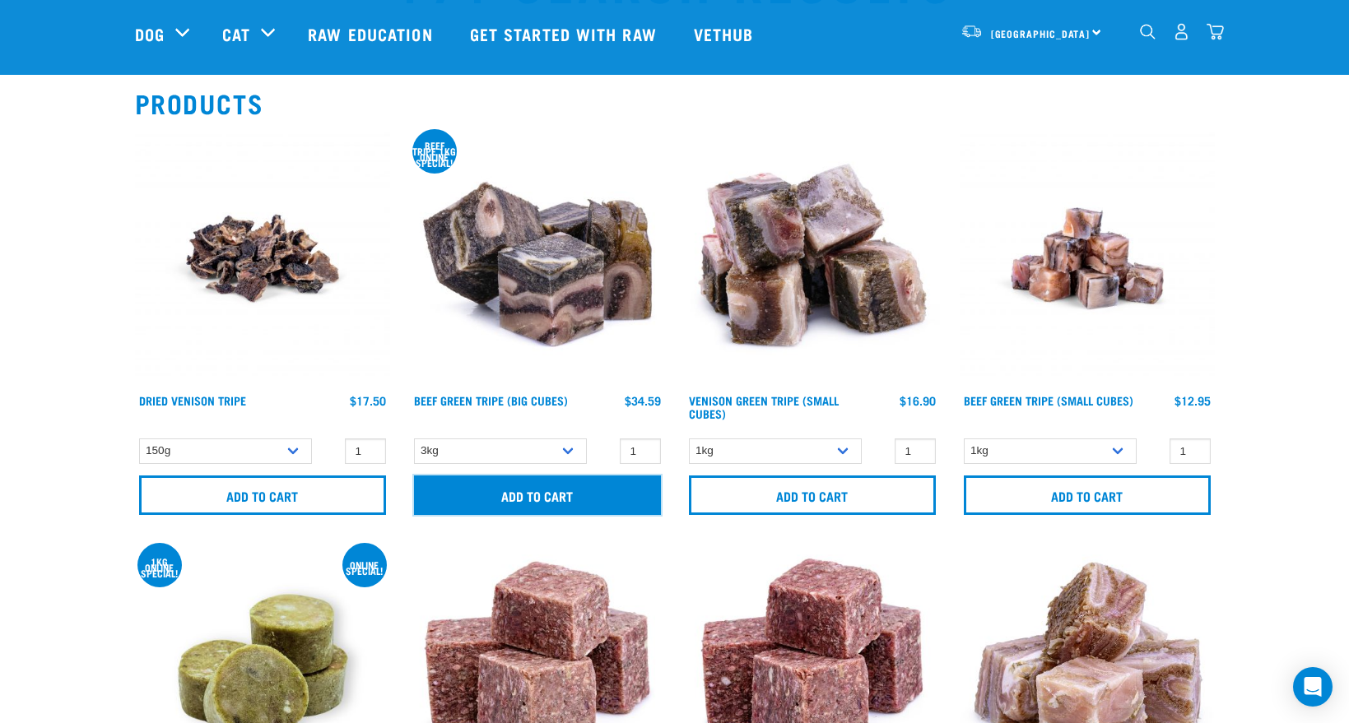
click at [572, 495] on input "Add to cart" at bounding box center [537, 495] width 247 height 39
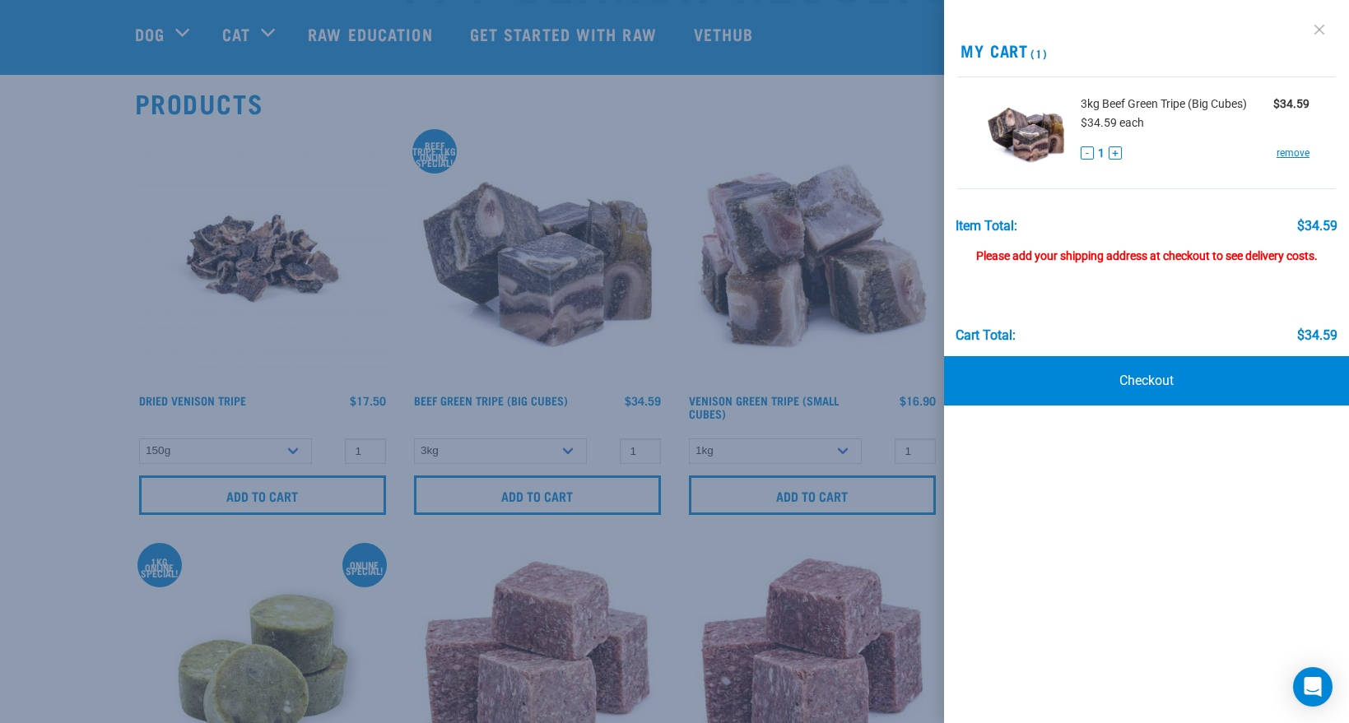
click at [1317, 31] on link at bounding box center [1319, 29] width 26 height 26
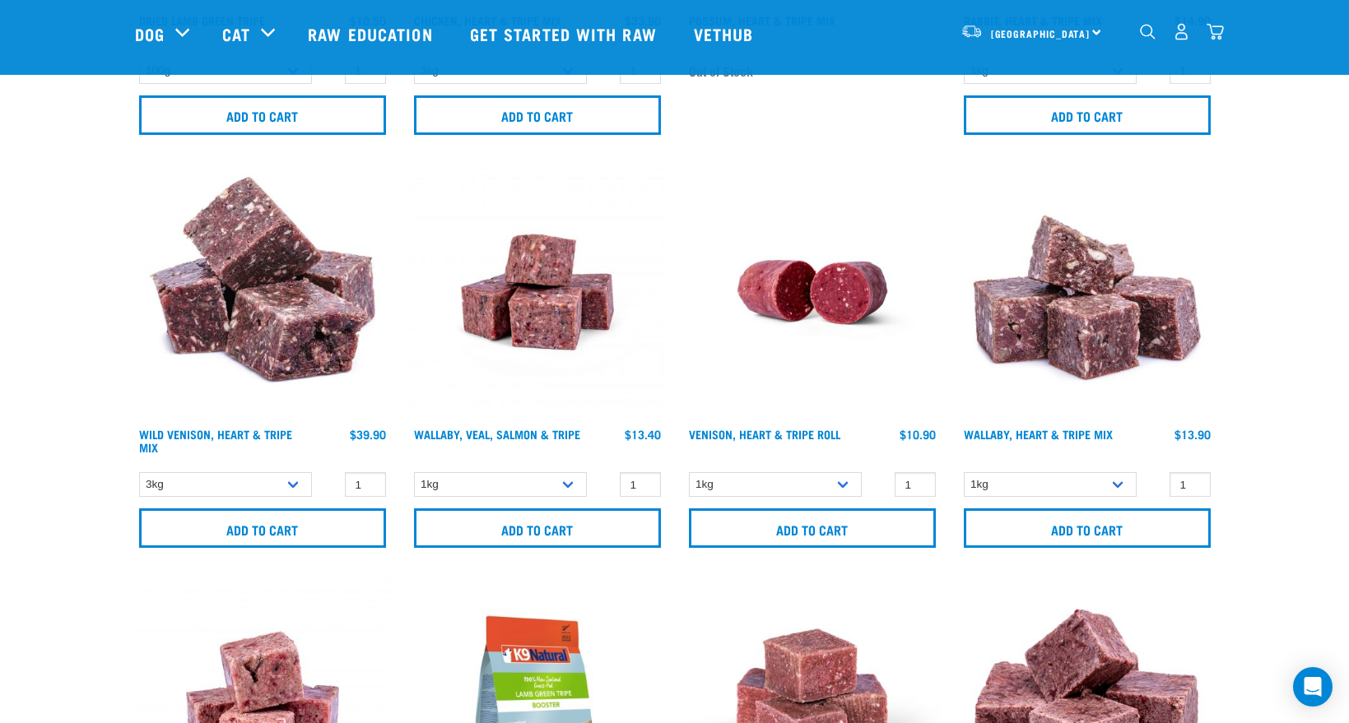
scroll to position [1359, 0]
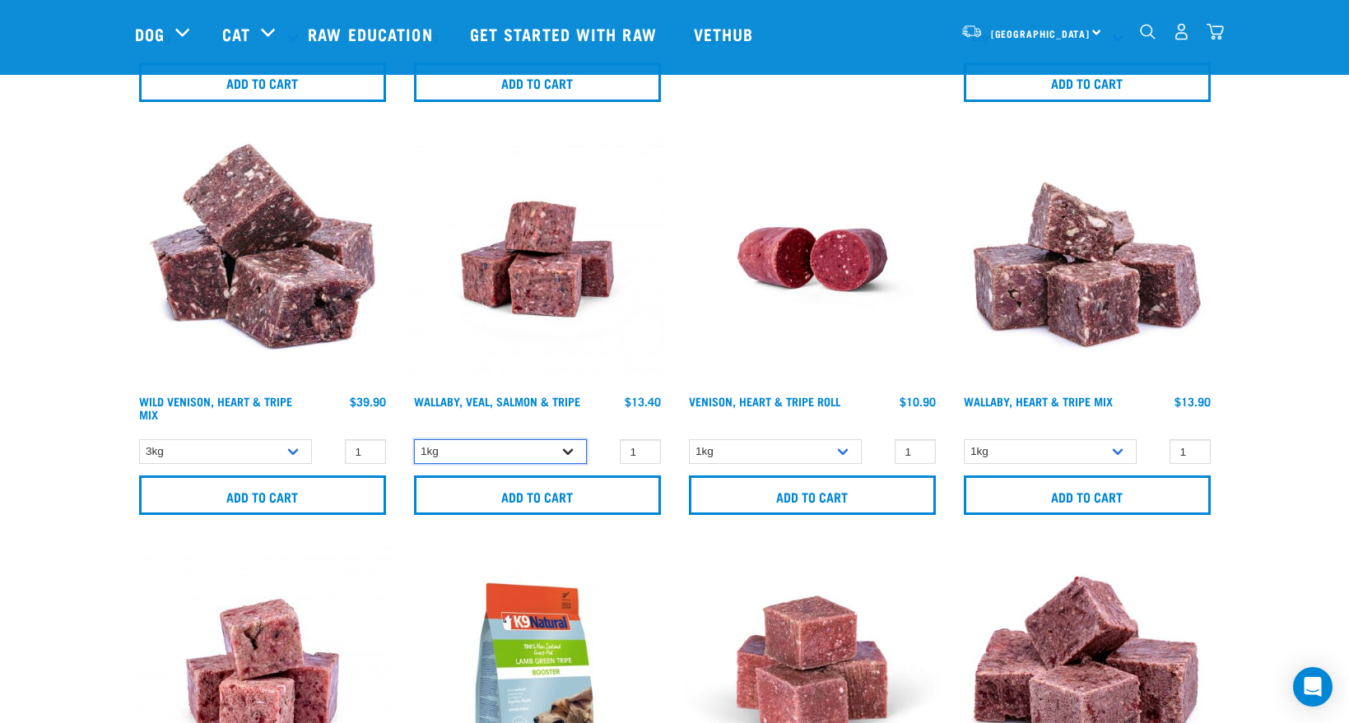
click at [529, 449] on select "1kg 3kg Bulk (18kg)" at bounding box center [500, 452] width 173 height 26
select select "278010"
click at [414, 439] on select "1kg 3kg Bulk (18kg)" at bounding box center [500, 452] width 173 height 26
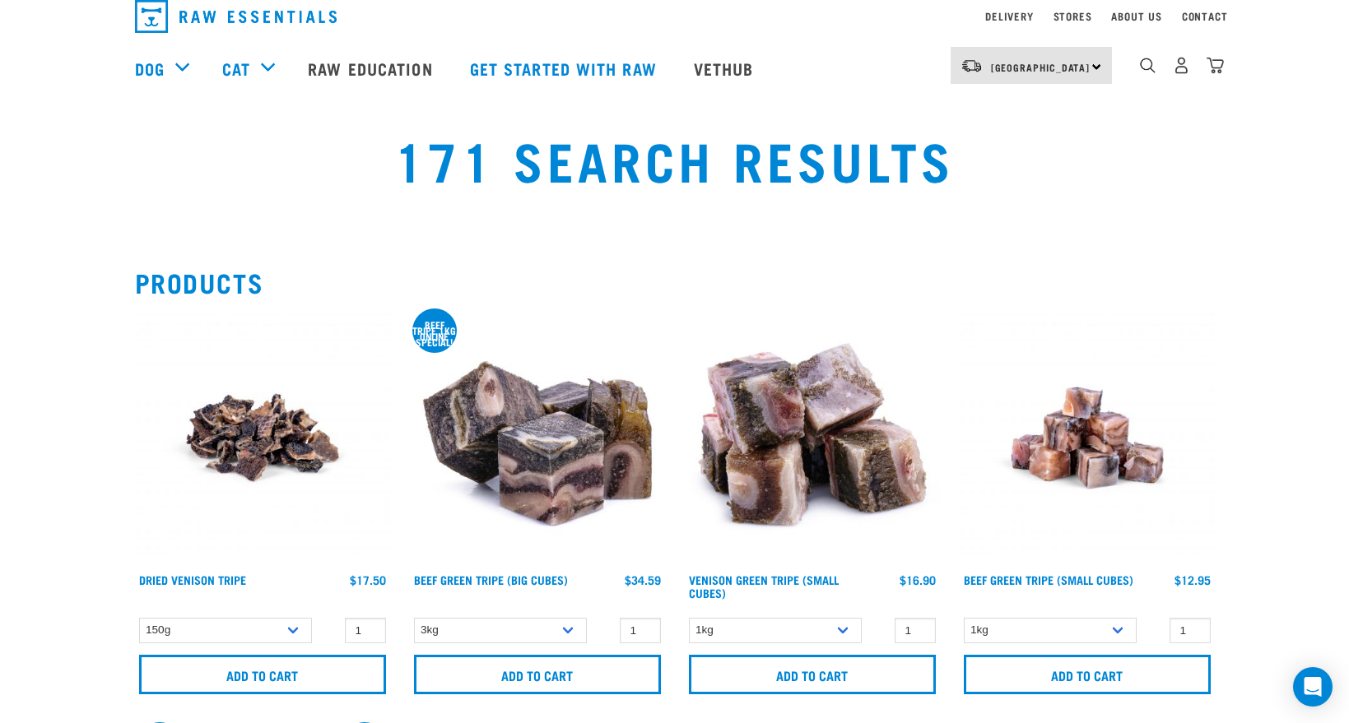
scroll to position [0, 0]
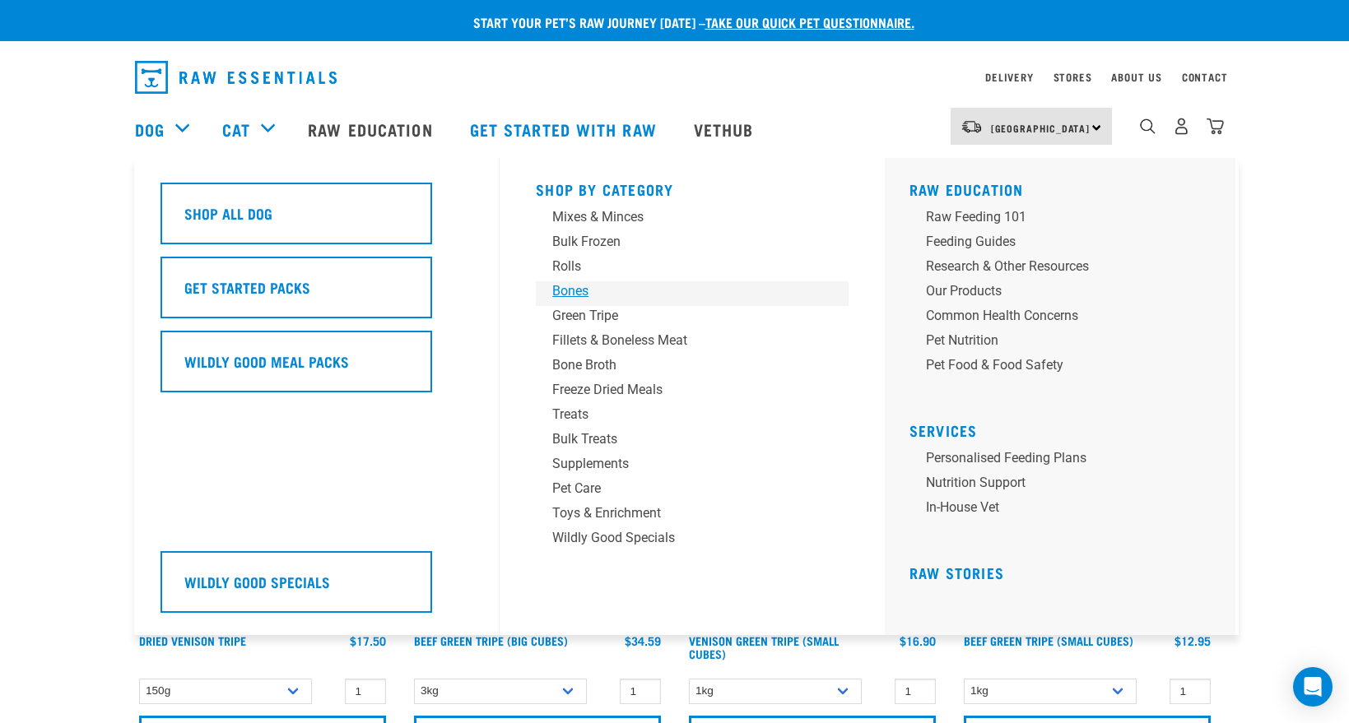
click at [570, 289] on div "Bones" at bounding box center [680, 291] width 257 height 20
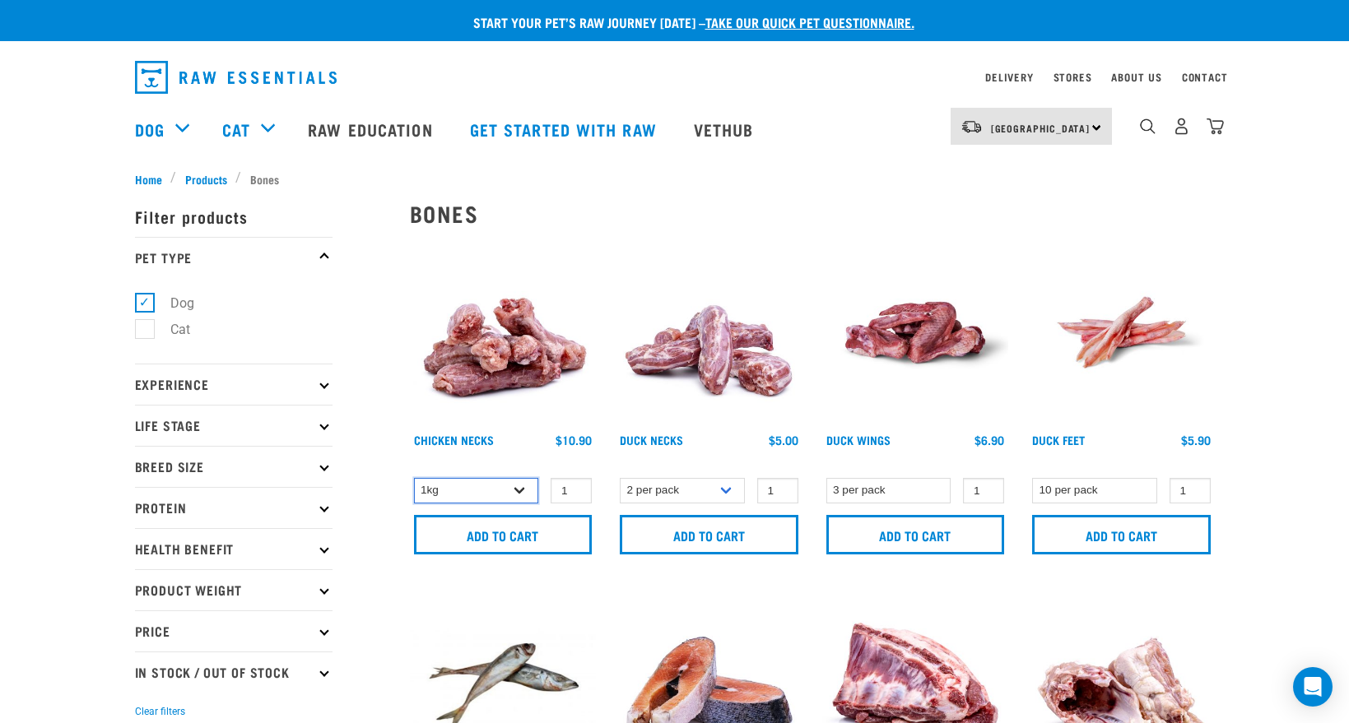
click at [497, 500] on select "1kg 2kg" at bounding box center [476, 491] width 125 height 26
click at [414, 478] on select "1kg 2kg" at bounding box center [476, 491] width 125 height 26
click at [501, 490] on select "1kg 2kg" at bounding box center [476, 491] width 125 height 26
select select "363"
click at [414, 478] on select "1kg 2kg" at bounding box center [476, 491] width 125 height 26
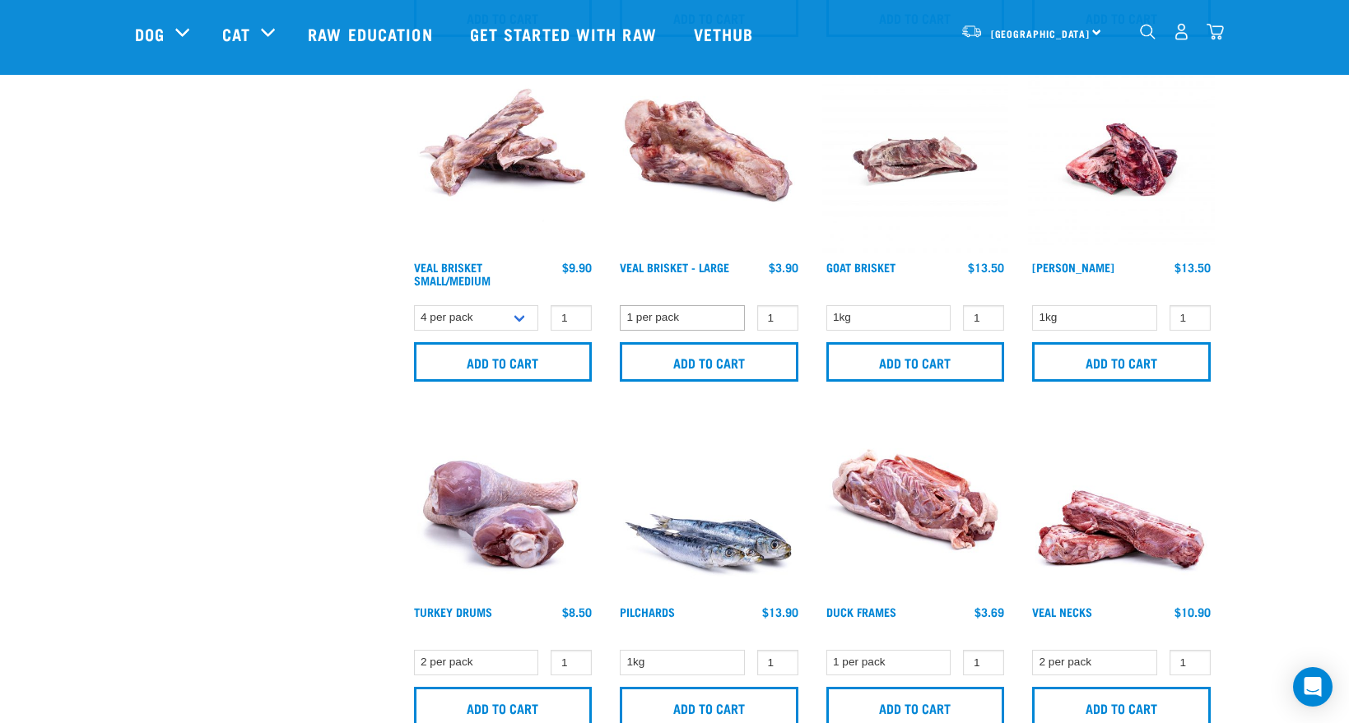
scroll to position [823, 0]
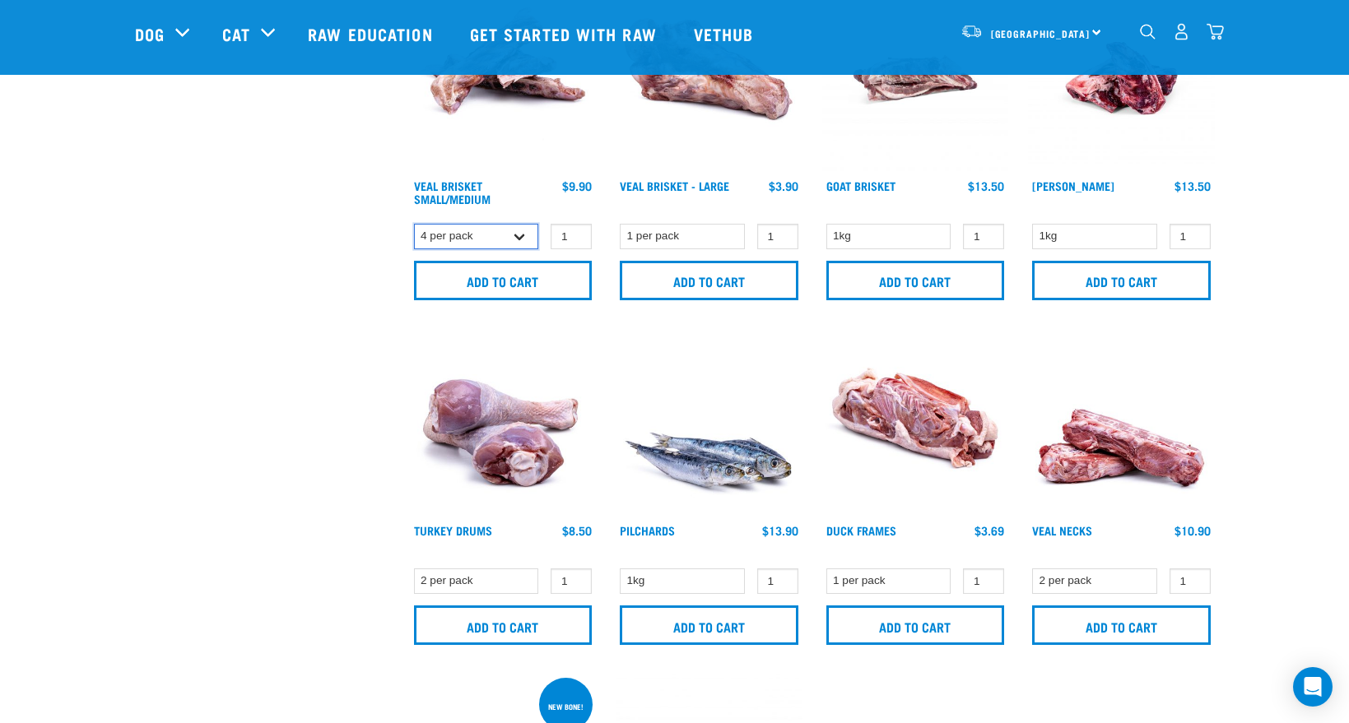
click at [509, 244] on select "4 per pack 8 per pack" at bounding box center [476, 237] width 125 height 26
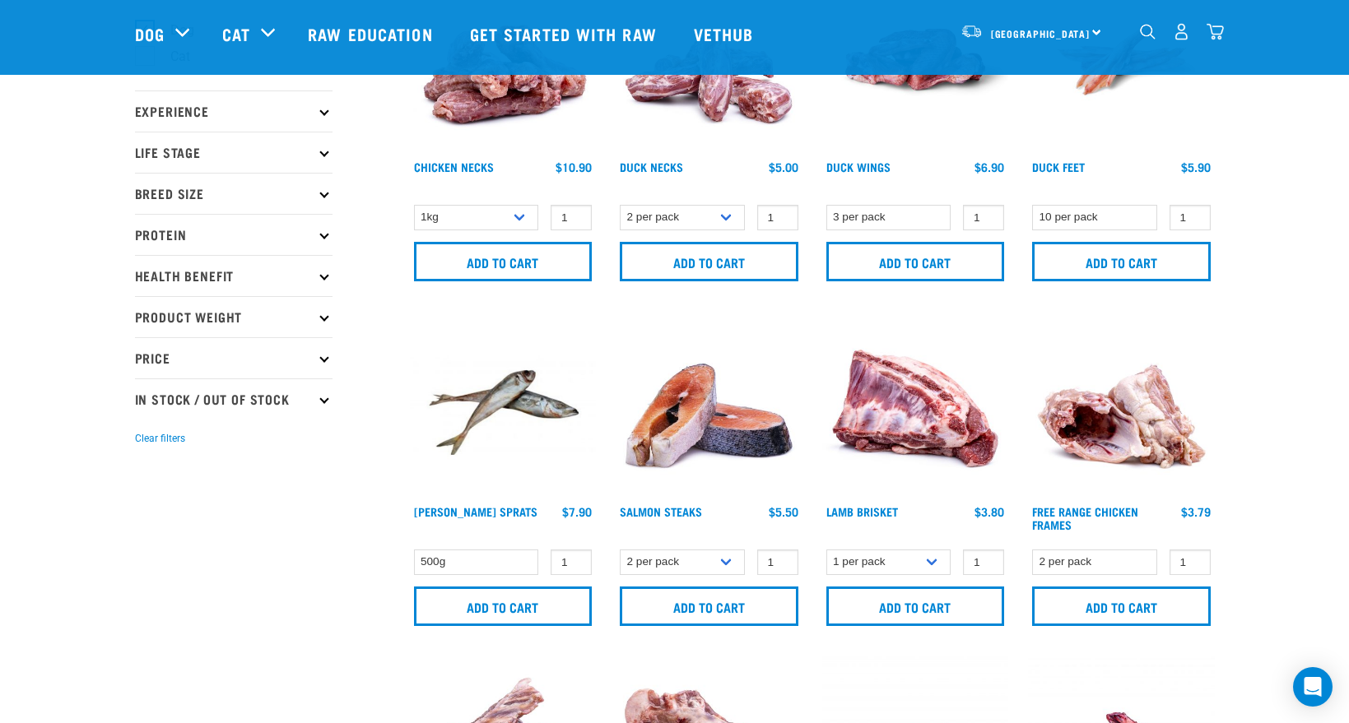
scroll to position [0, 0]
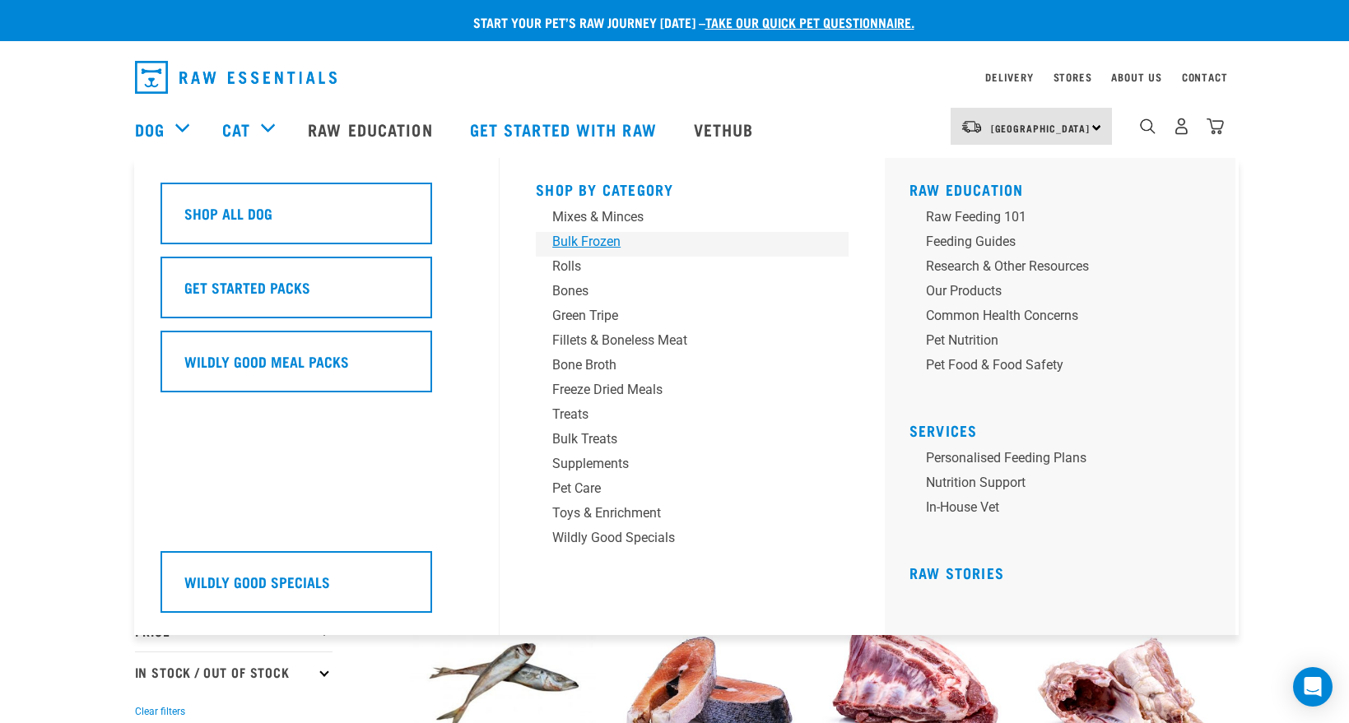
click at [580, 239] on div "Bulk Frozen" at bounding box center [680, 242] width 257 height 20
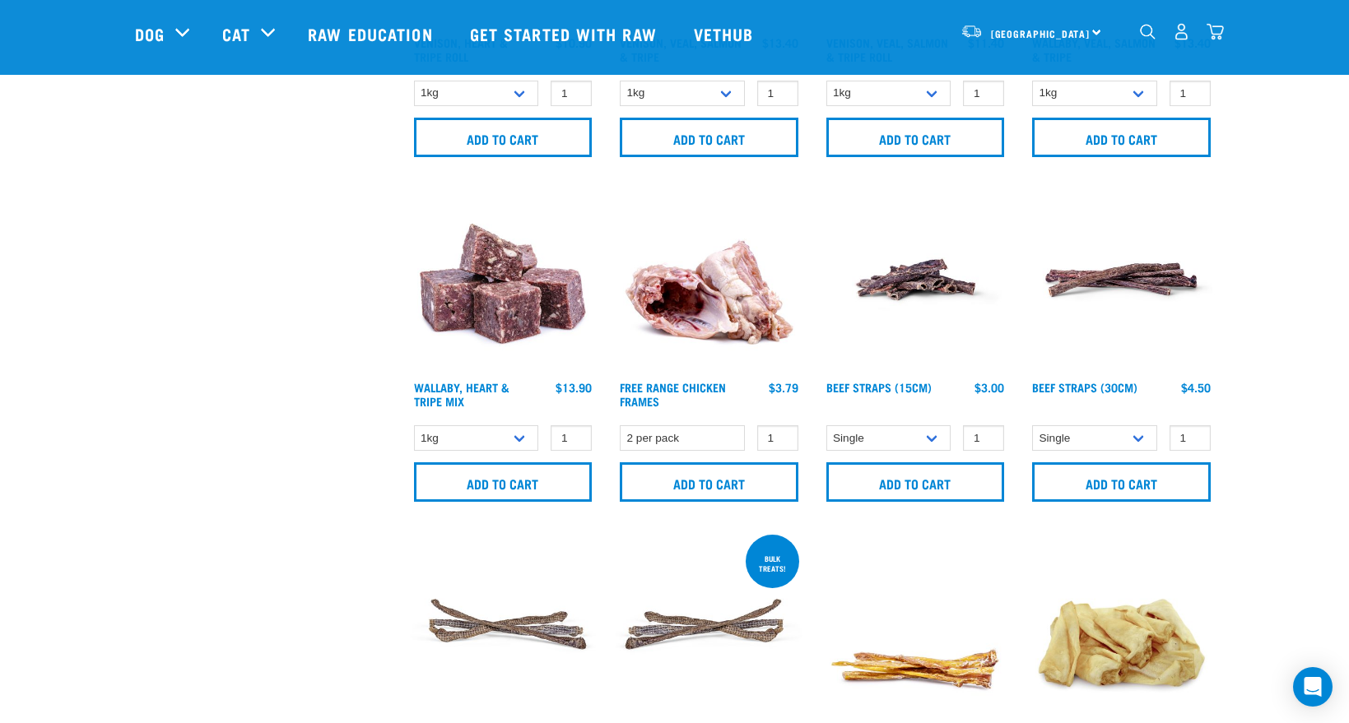
scroll to position [1317, 0]
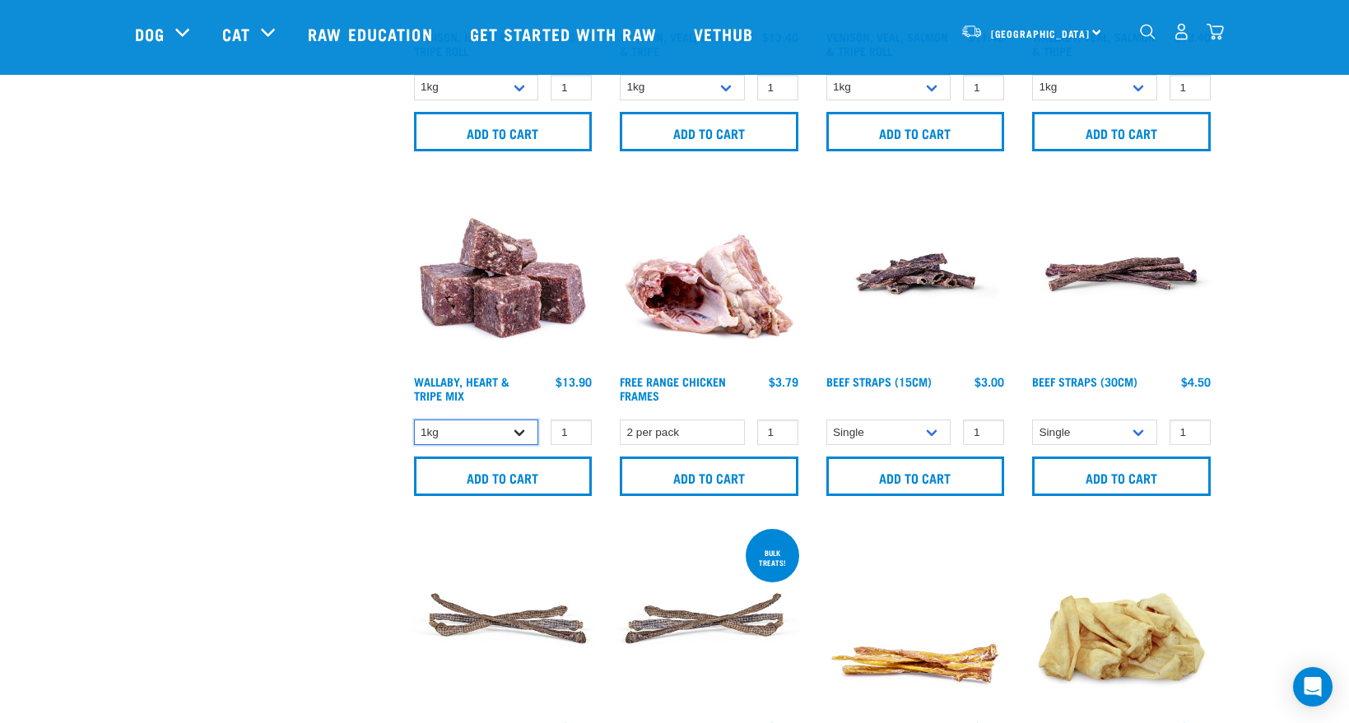
click at [516, 437] on select "1kg 3kg" at bounding box center [476, 433] width 125 height 26
select select "776"
click at [414, 420] on select "1kg 3kg" at bounding box center [476, 433] width 125 height 26
click at [1303, 306] on div "Start your pet’s raw journey today – take our quick pet questionnaire. Delivery…" at bounding box center [674, 121] width 1349 height 2877
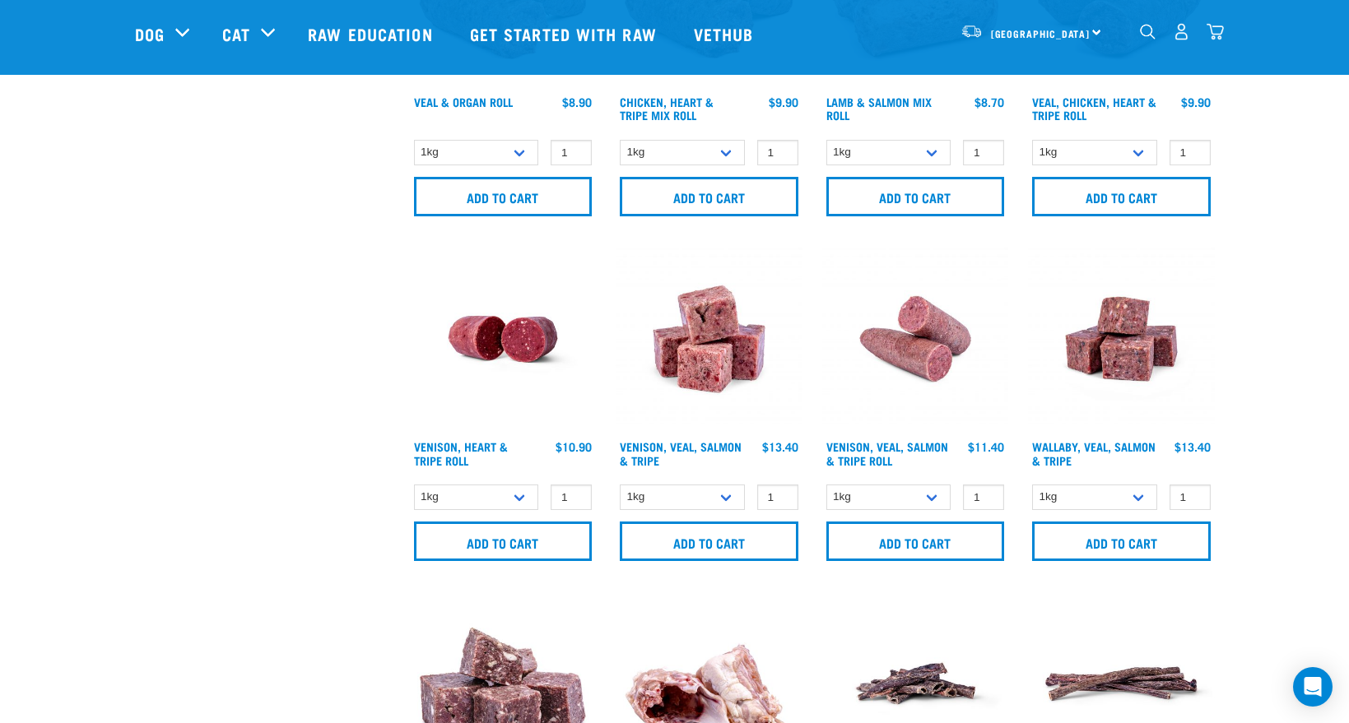
scroll to position [925, 0]
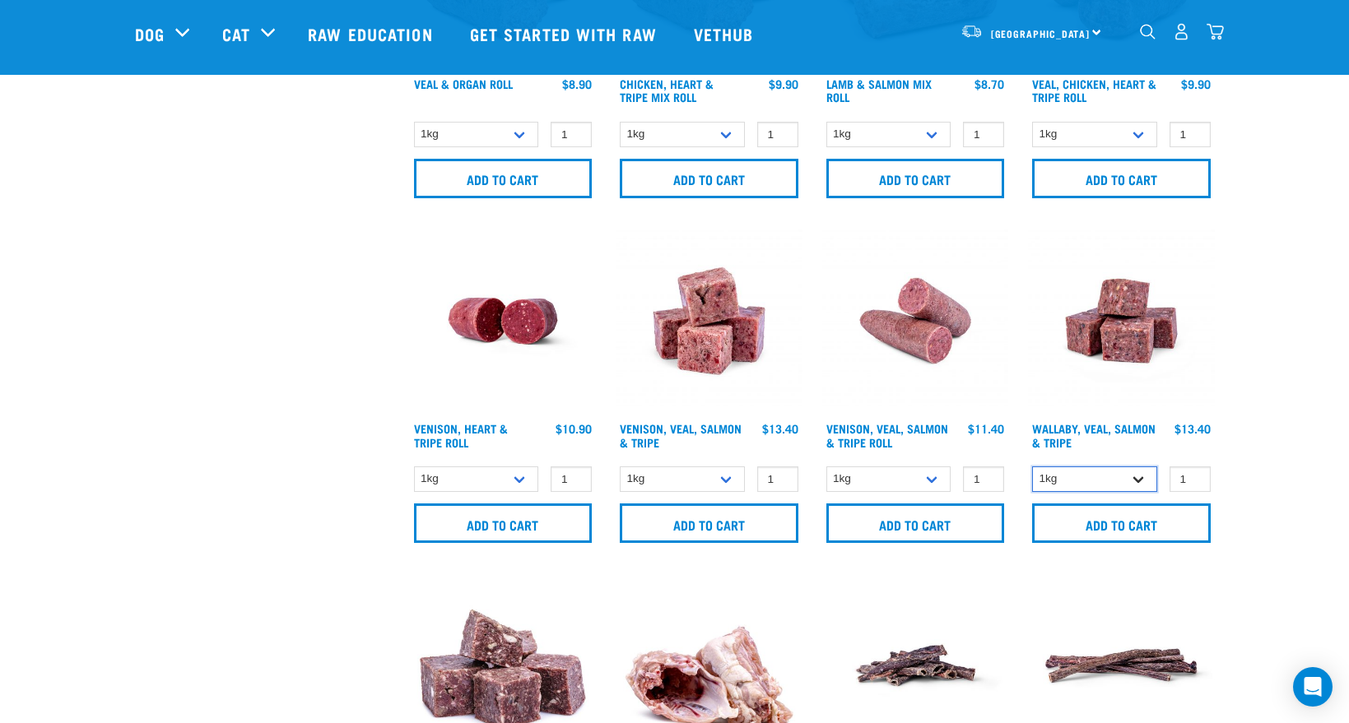
click at [1127, 474] on select "1kg 3kg Bulk (18kg)" at bounding box center [1094, 480] width 125 height 26
select select "278010"
click at [1032, 467] on select "1kg 3kg Bulk (18kg)" at bounding box center [1094, 480] width 125 height 26
click at [1269, 341] on div "Start your pet’s raw journey today – take our quick pet questionnaire. Delivery…" at bounding box center [674, 513] width 1349 height 2877
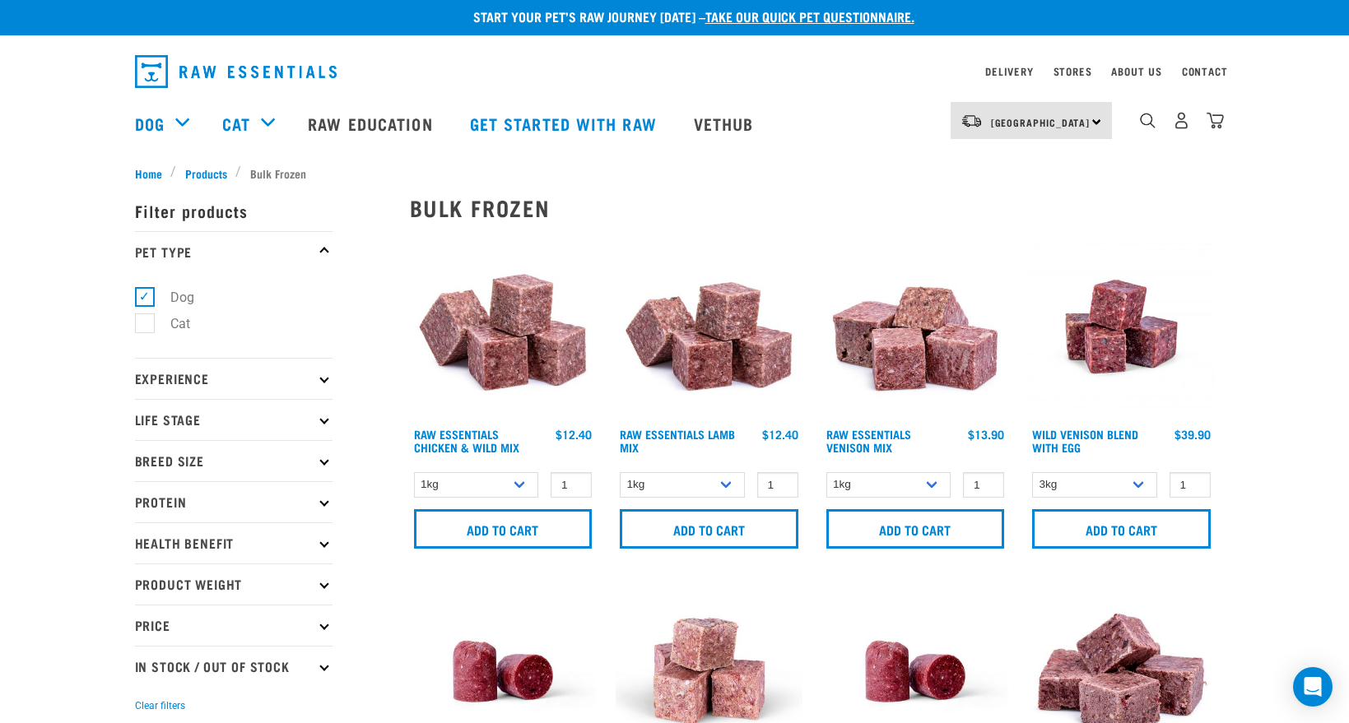
scroll to position [0, 0]
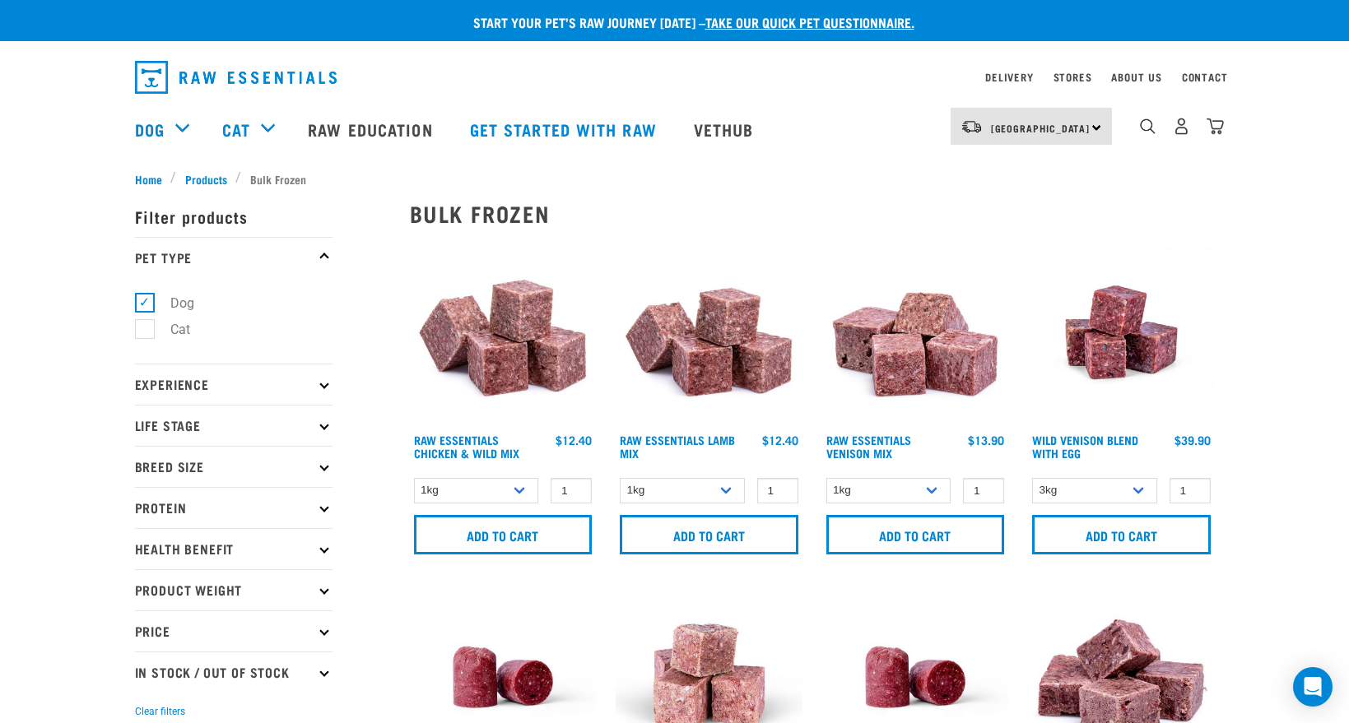
click at [516, 487] on select "1kg 3kg Bulk (20kg)" at bounding box center [476, 491] width 125 height 26
click at [505, 489] on select "1kg 3kg Bulk (20kg)" at bounding box center [476, 491] width 125 height 26
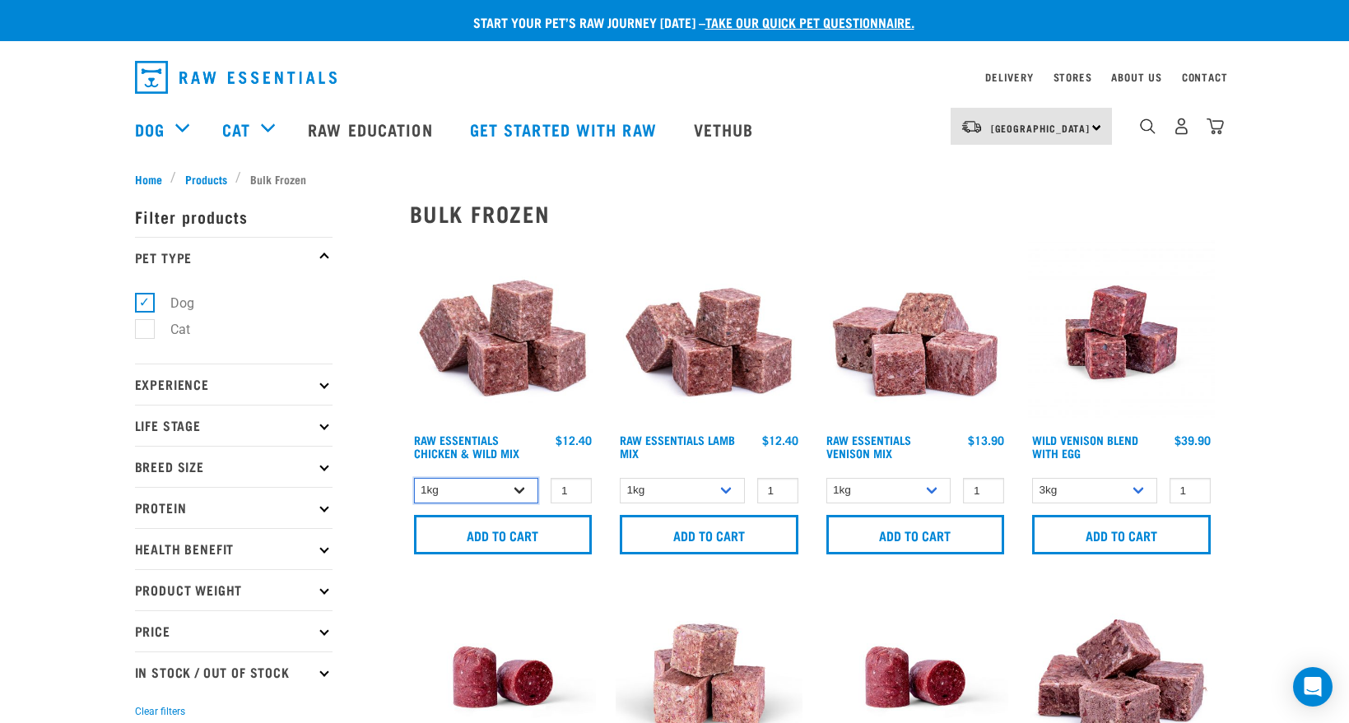
select select "731"
click at [414, 478] on select "1kg 3kg Bulk (20kg)" at bounding box center [476, 491] width 125 height 26
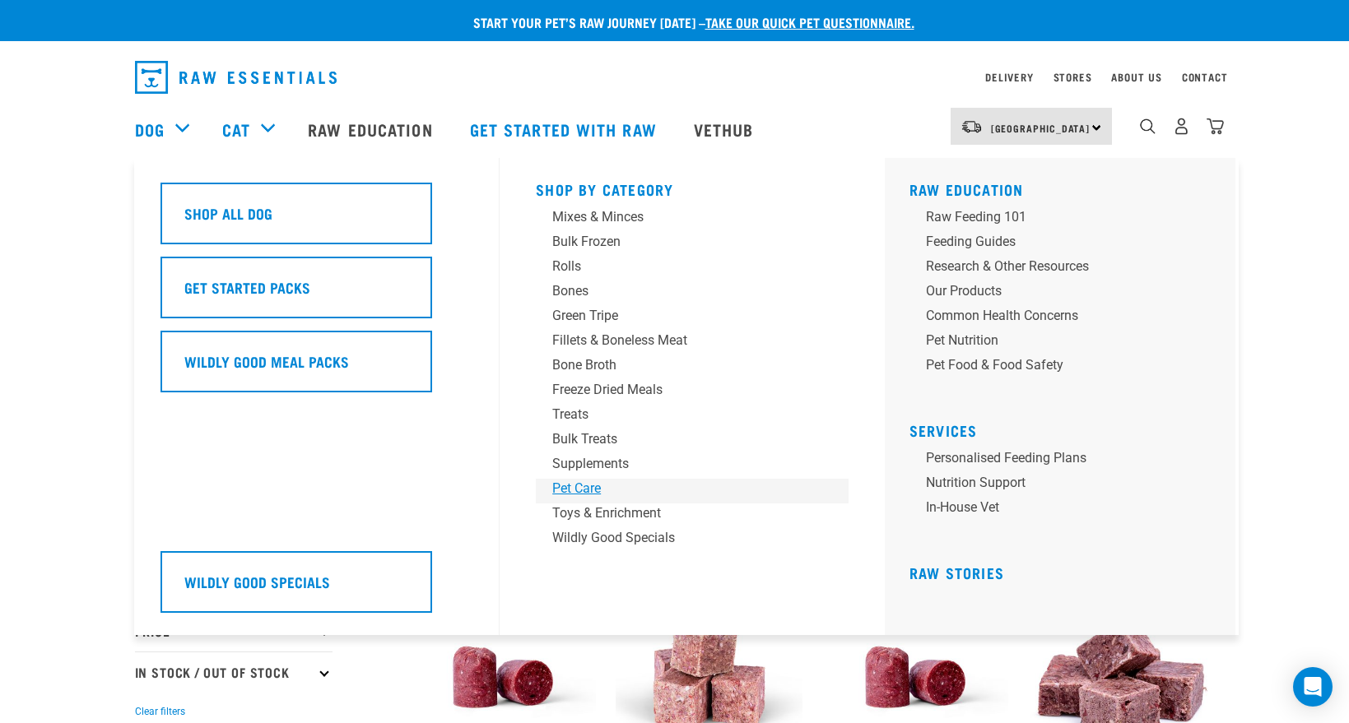
click at [579, 489] on div "Pet Care" at bounding box center [680, 489] width 257 height 20
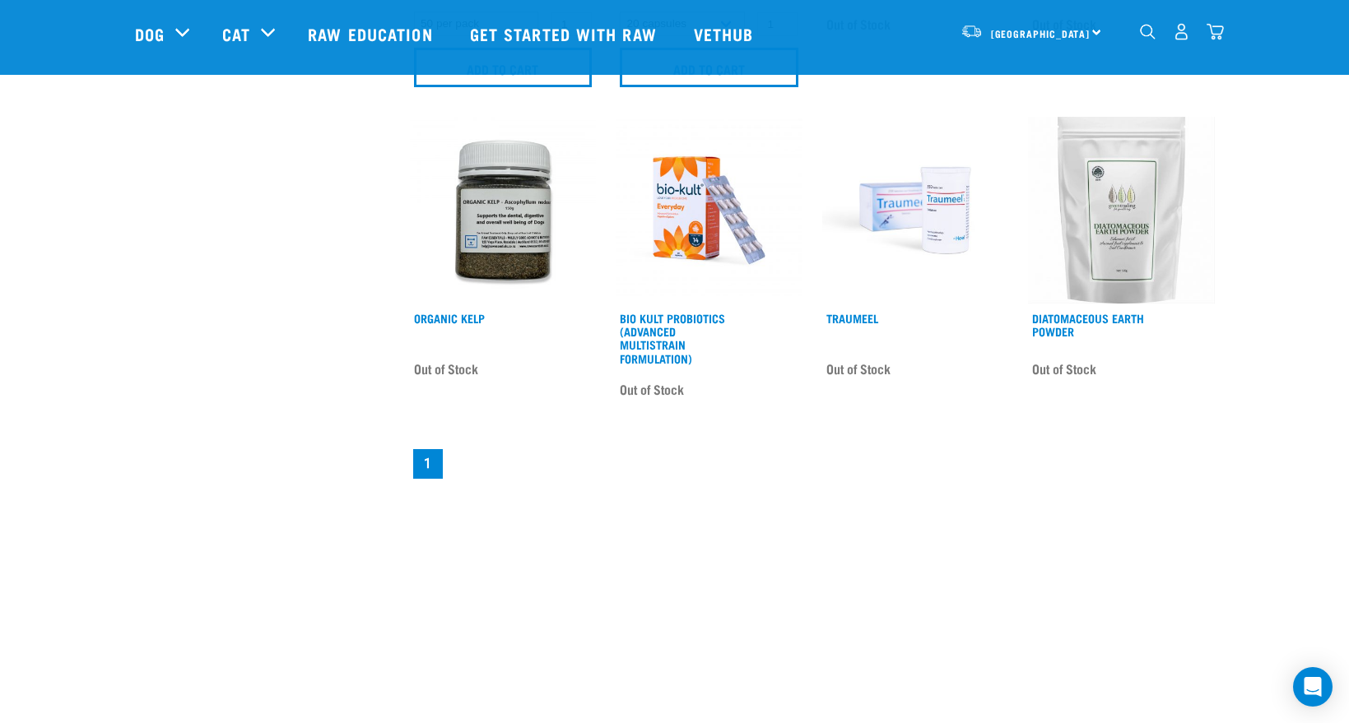
scroll to position [1070, 0]
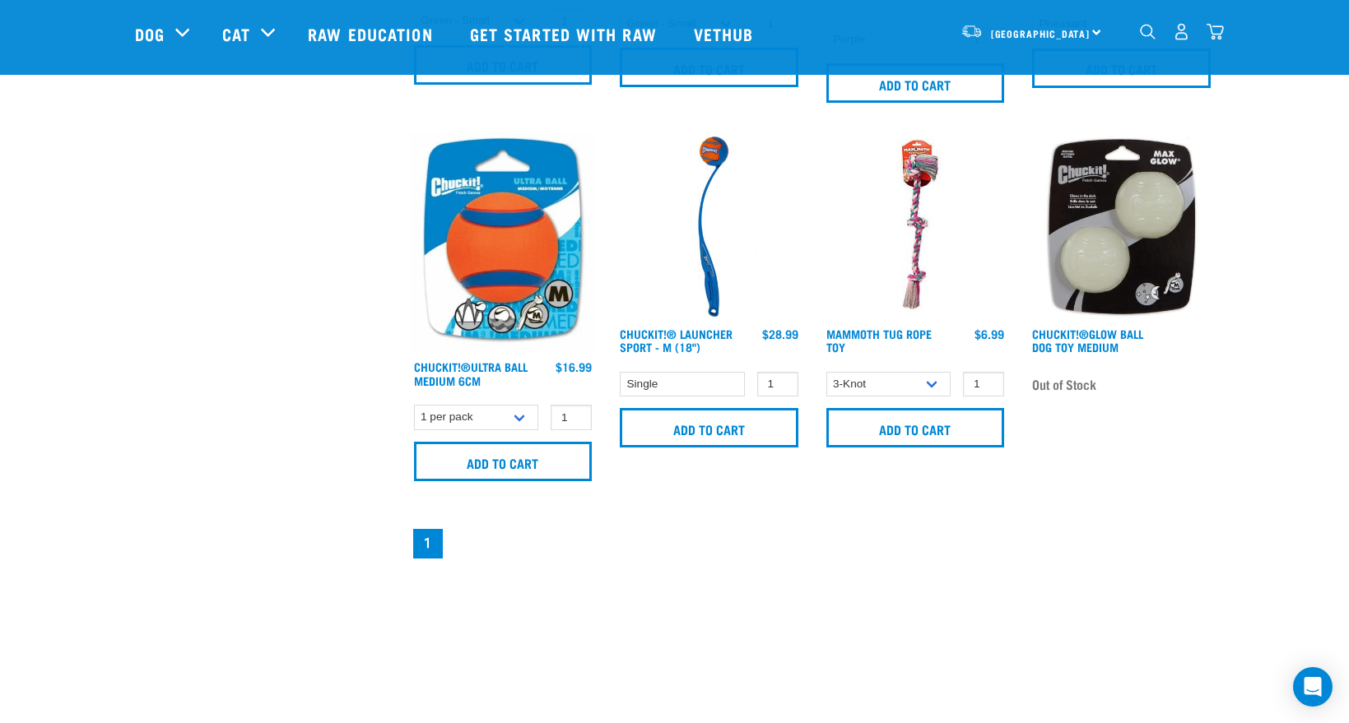
scroll to position [823, 0]
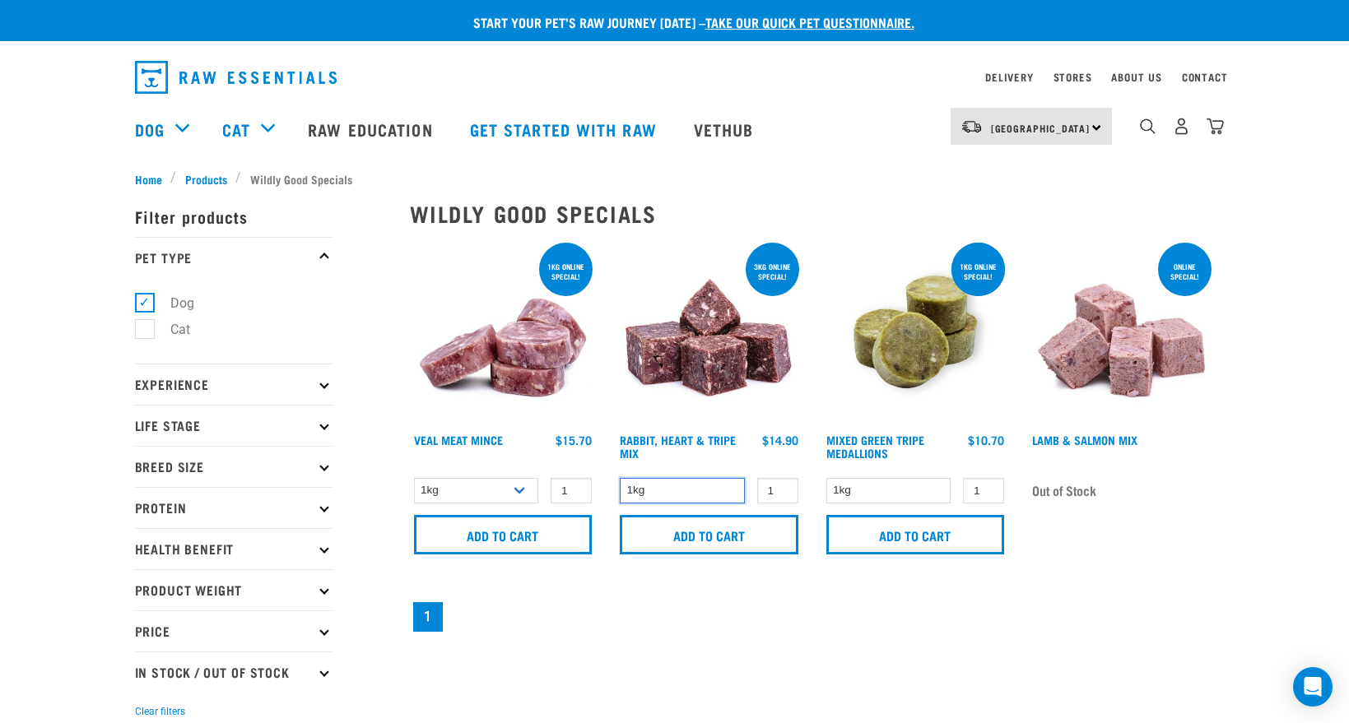
click at [728, 485] on select "1kg" at bounding box center [682, 491] width 125 height 26
click at [727, 486] on select "1kg" at bounding box center [682, 491] width 125 height 26
click at [712, 353] on img at bounding box center [708, 332] width 187 height 187
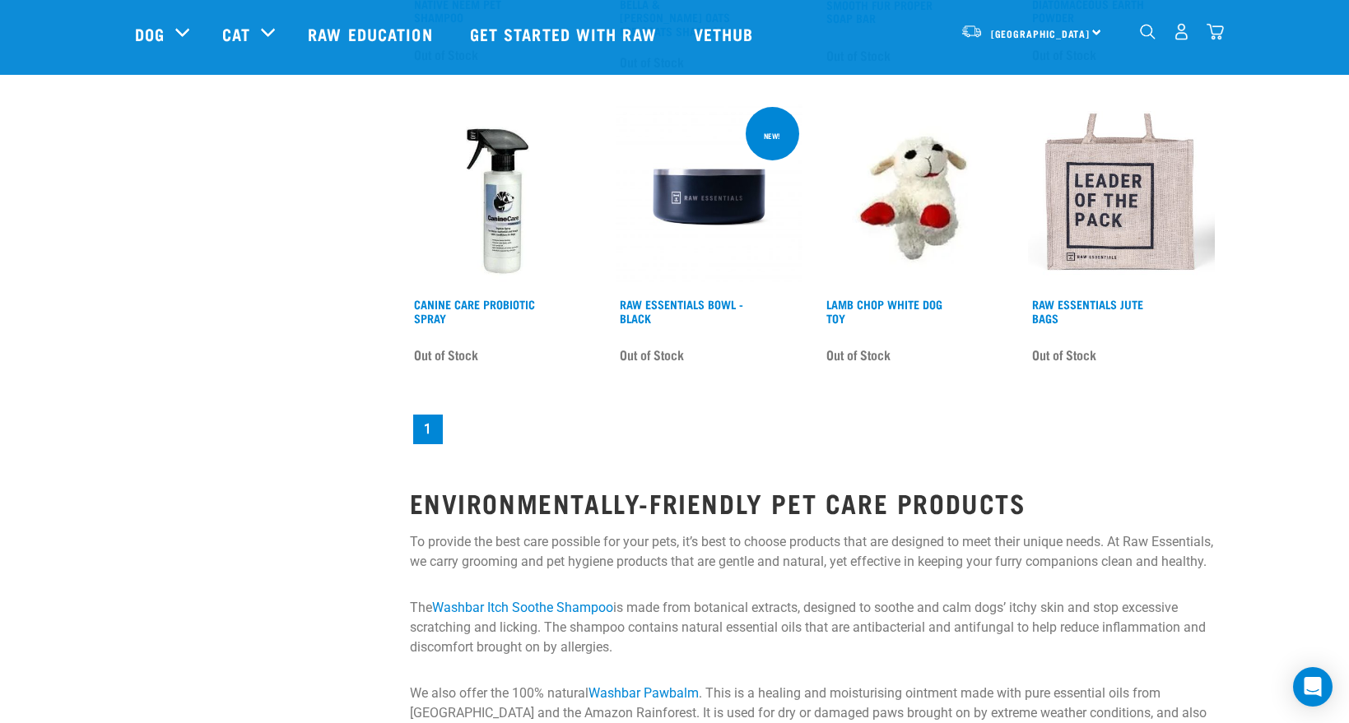
scroll to position [2386, 0]
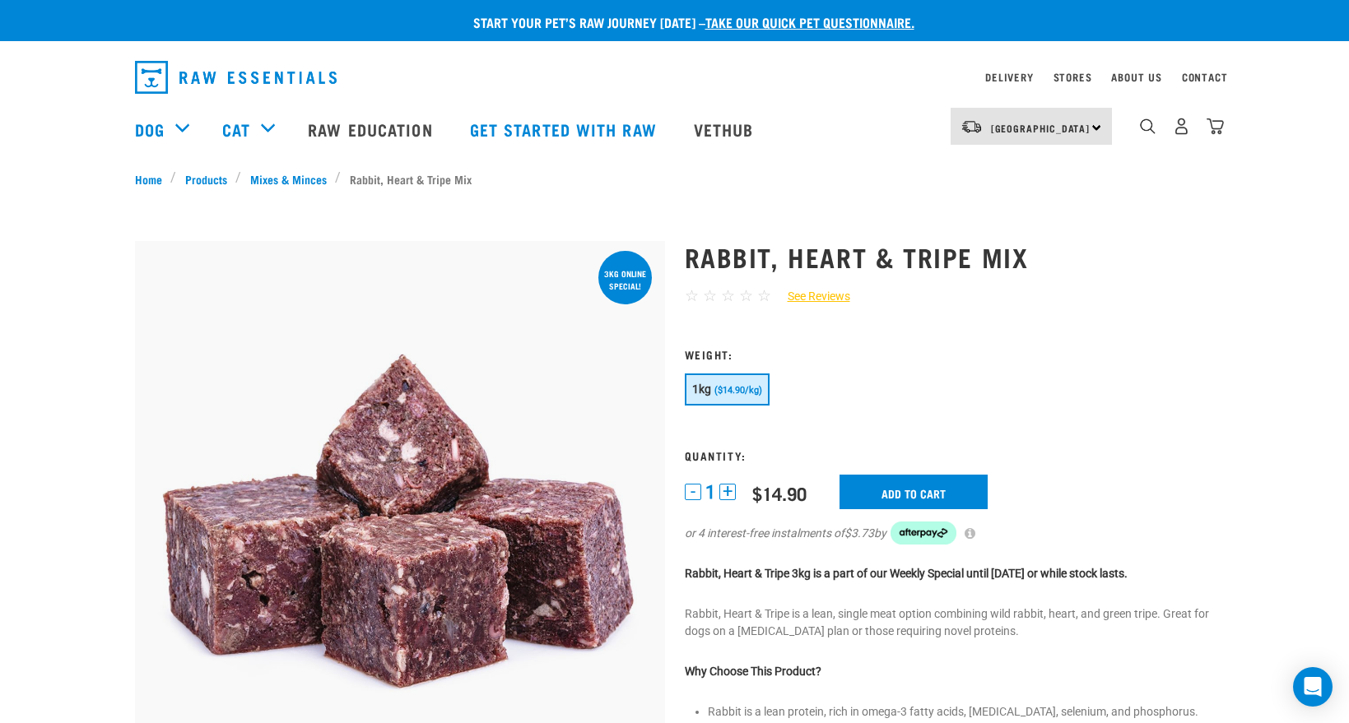
scroll to position [82, 0]
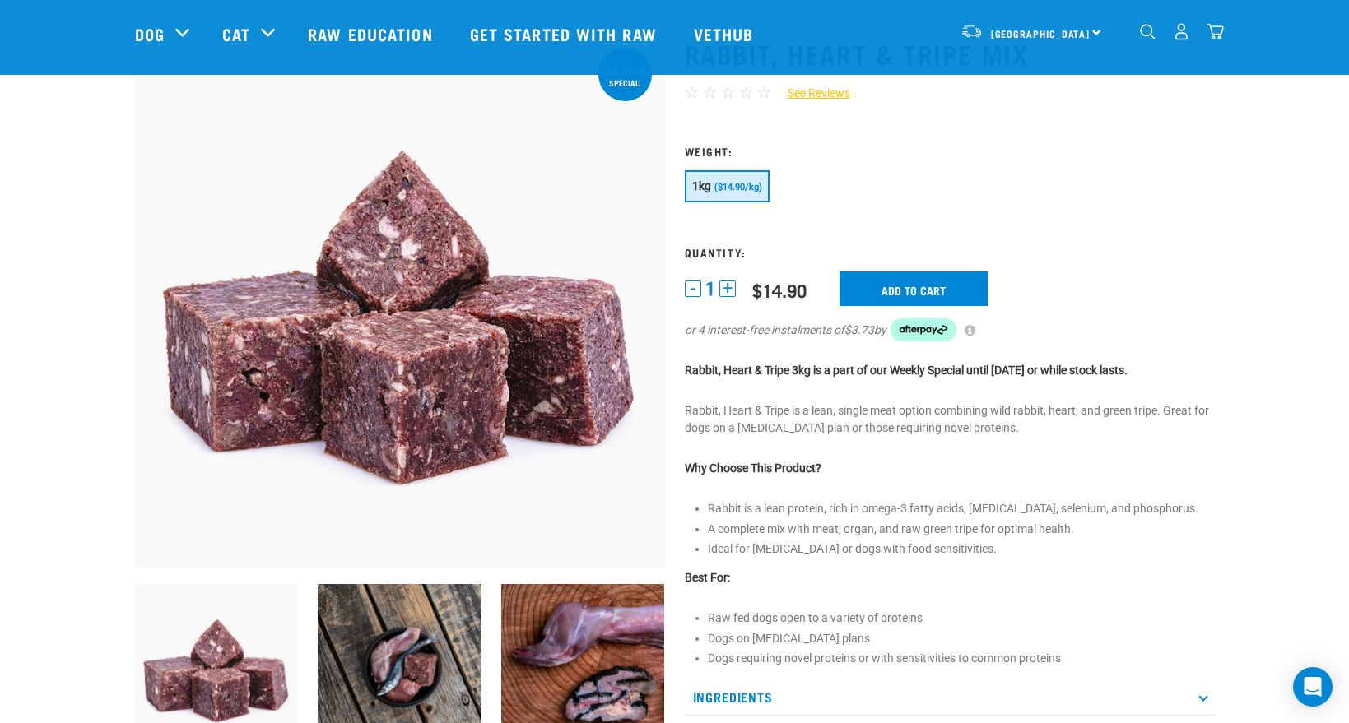
click at [729, 295] on button "+" at bounding box center [727, 289] width 16 height 16
click at [1168, 329] on div "or 4 interest-free instalments of $3.73 by" at bounding box center [950, 329] width 530 height 23
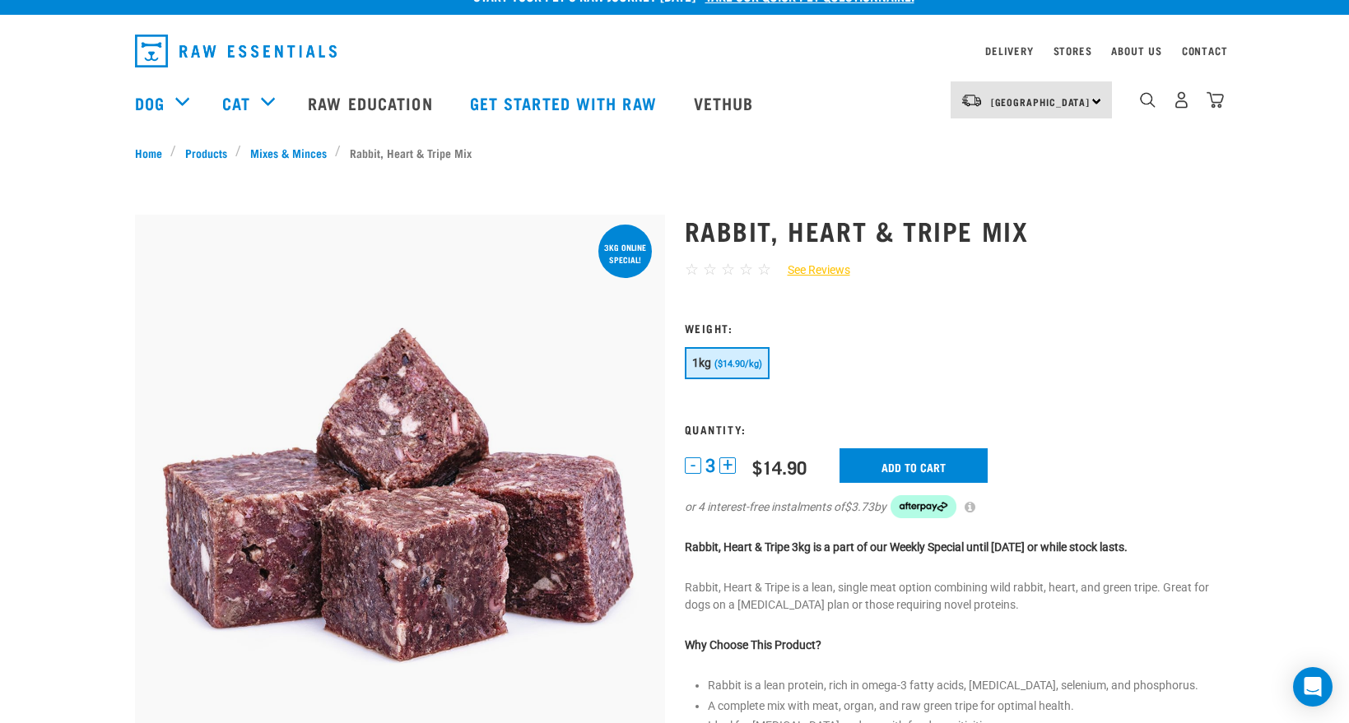
scroll to position [0, 0]
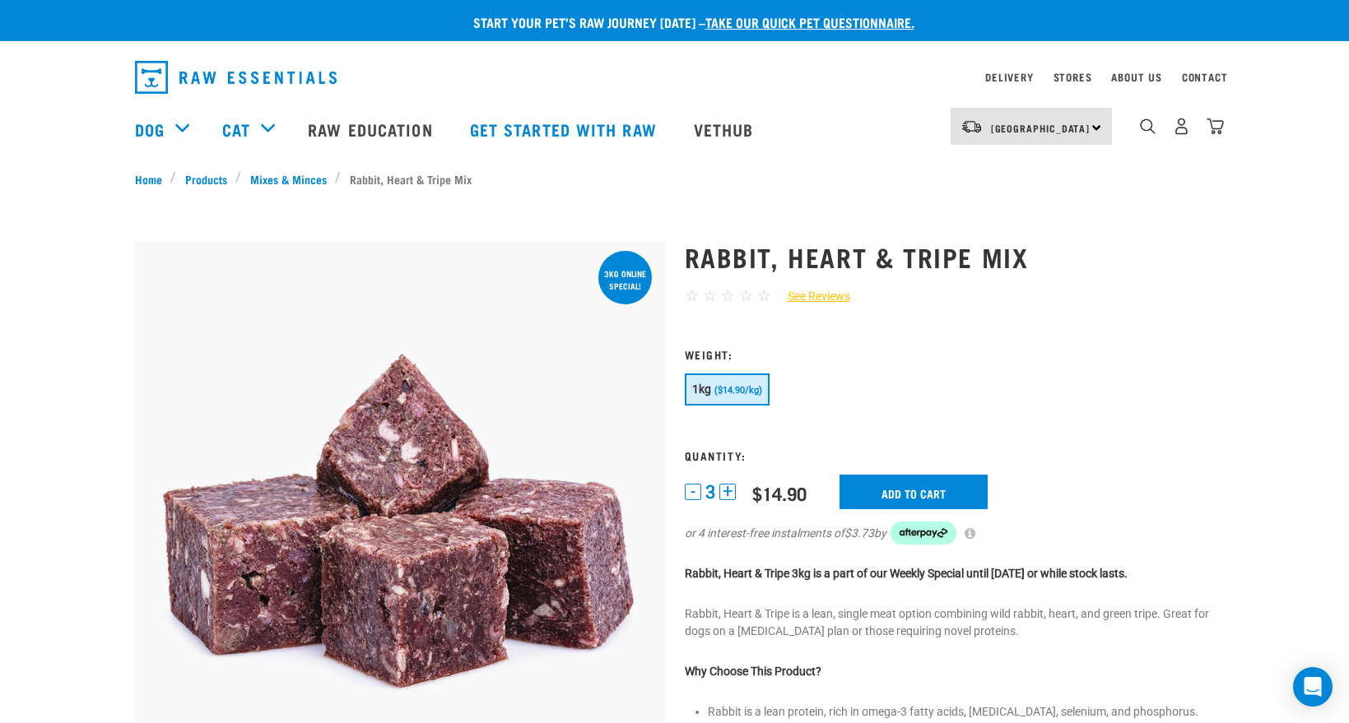
click at [694, 488] on button "-" at bounding box center [693, 492] width 16 height 16
click at [895, 487] on input "Add to cart" at bounding box center [913, 492] width 148 height 35
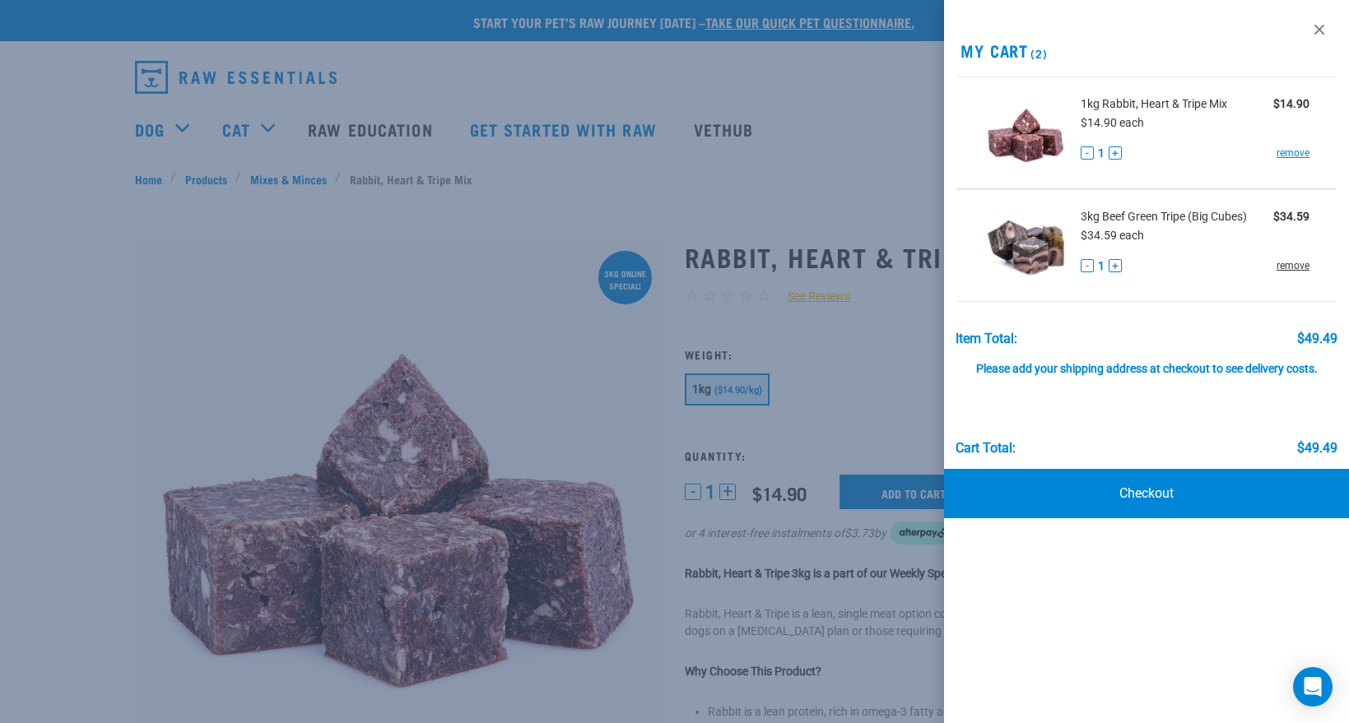
click at [1282, 268] on link "remove" at bounding box center [1292, 265] width 33 height 15
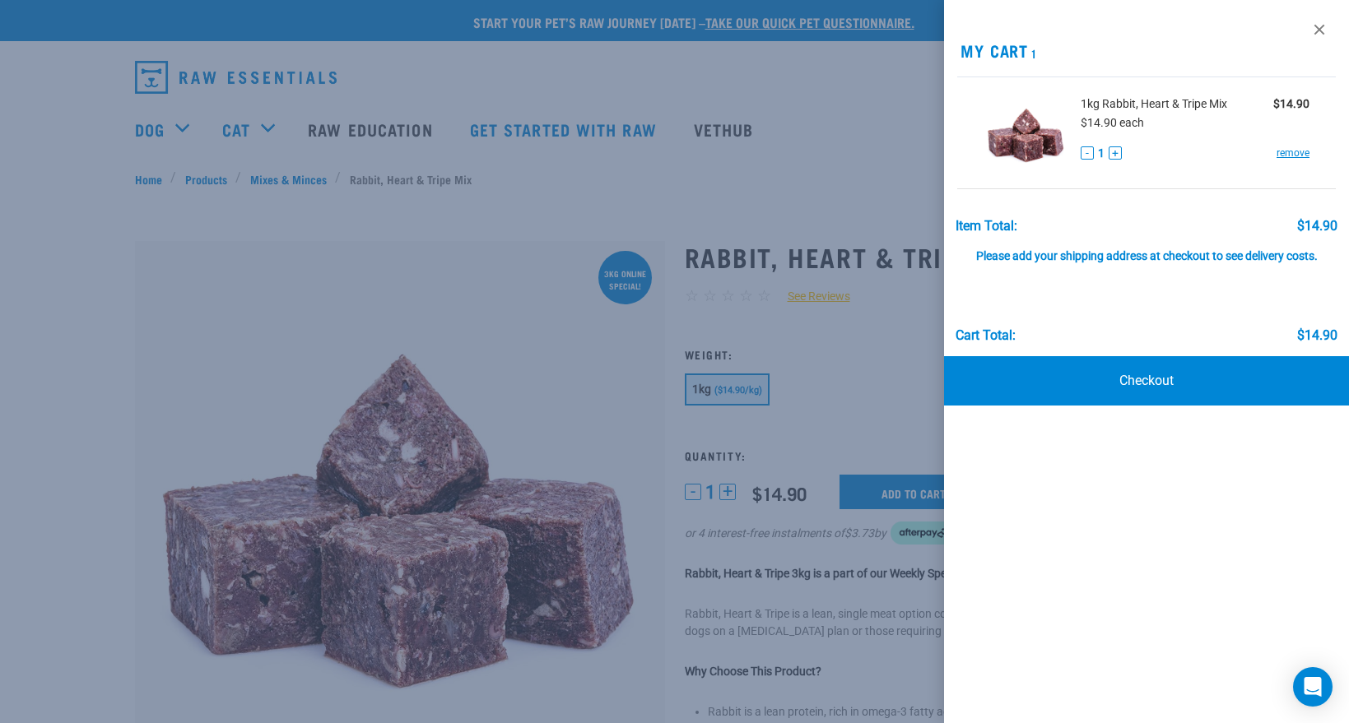
click at [1114, 155] on button "+" at bounding box center [1114, 152] width 13 height 13
click at [1320, 33] on link at bounding box center [1319, 29] width 26 height 26
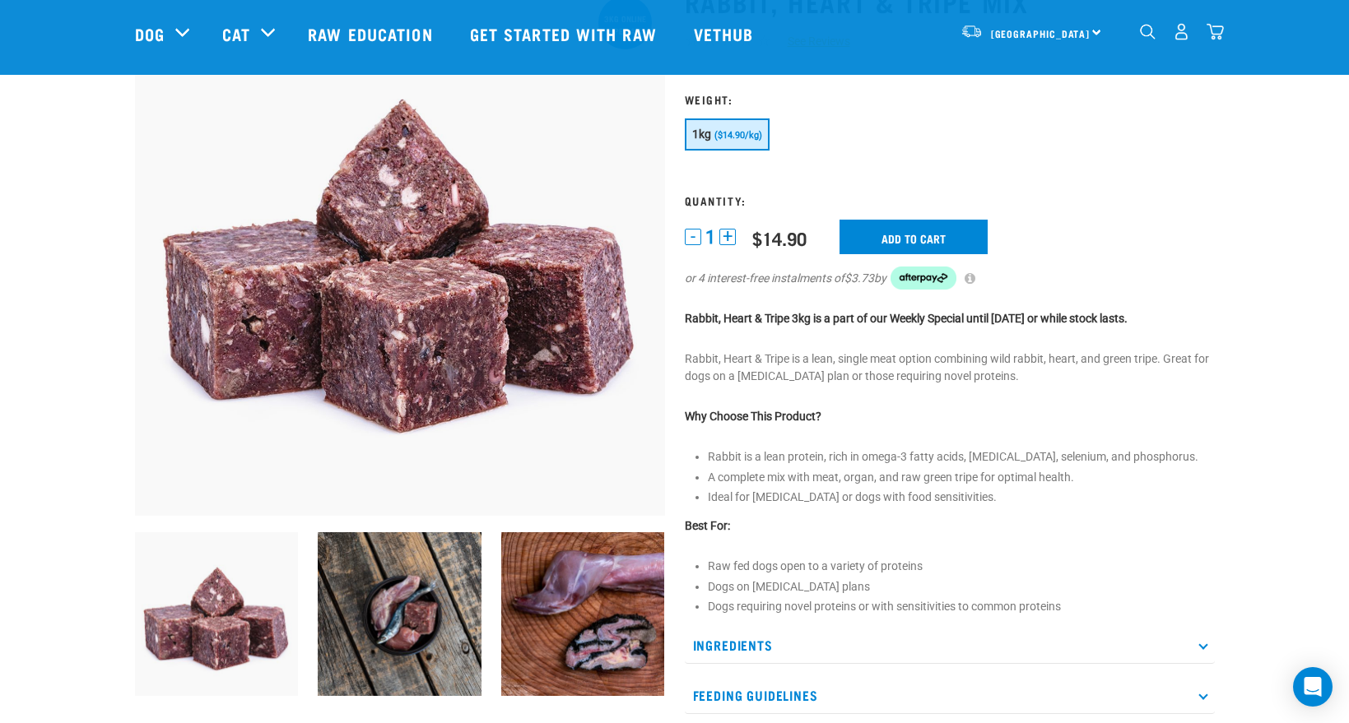
scroll to position [165, 0]
